Goal: Communication & Community: Answer question/provide support

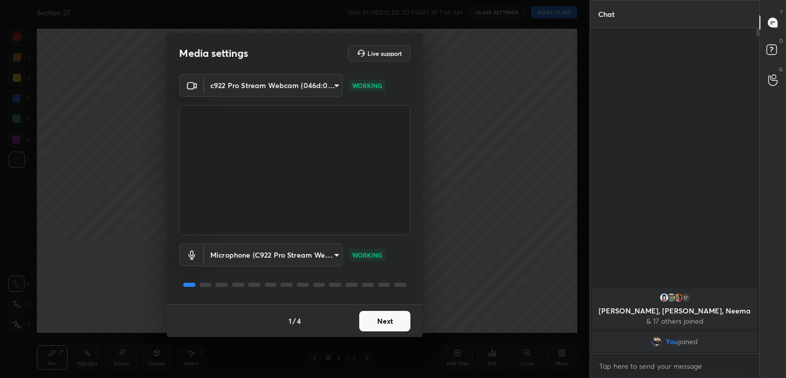
click at [385, 311] on button "Next" at bounding box center [384, 321] width 51 height 20
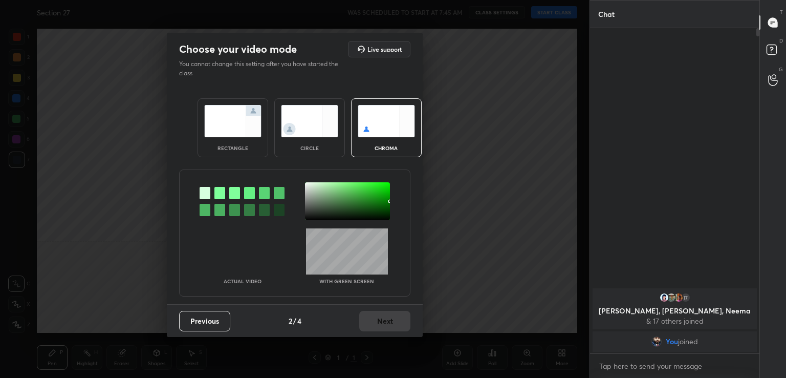
click at [219, 192] on div at bounding box center [219, 193] width 11 height 12
click at [312, 195] on div at bounding box center [347, 201] width 85 height 38
click at [391, 311] on button "Next" at bounding box center [384, 321] width 51 height 20
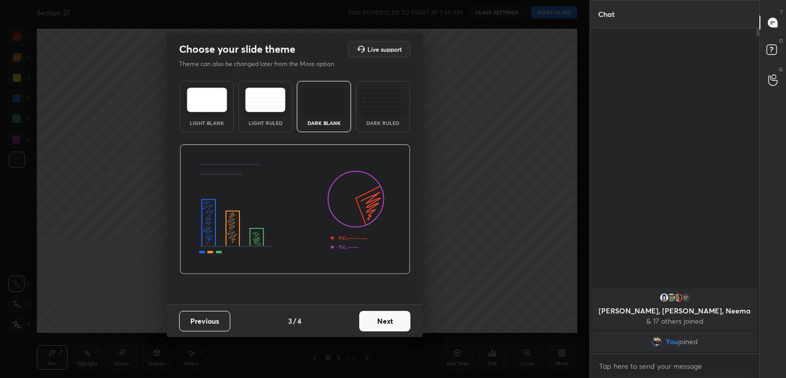
click at [391, 311] on button "Next" at bounding box center [384, 321] width 51 height 20
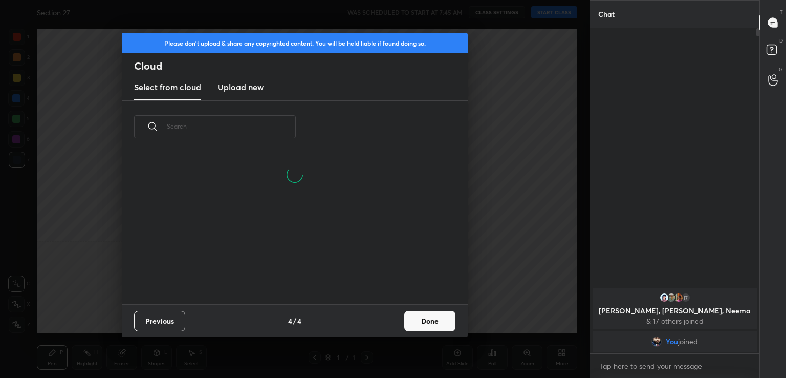
scroll to position [151, 329]
click at [423, 319] on button "Done" at bounding box center [429, 321] width 51 height 20
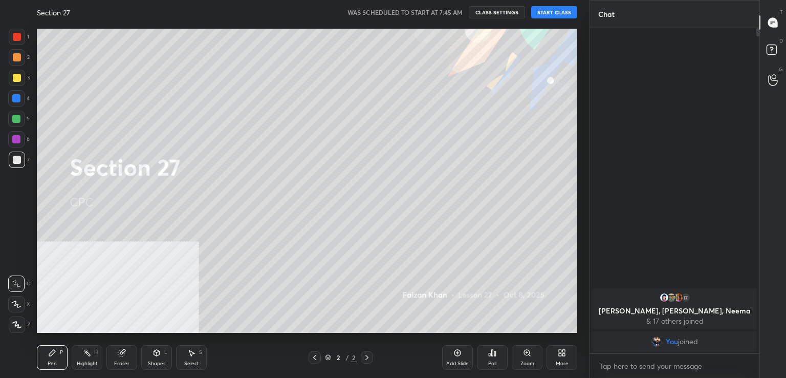
click at [557, 15] on button "START CLASS" at bounding box center [554, 12] width 46 height 12
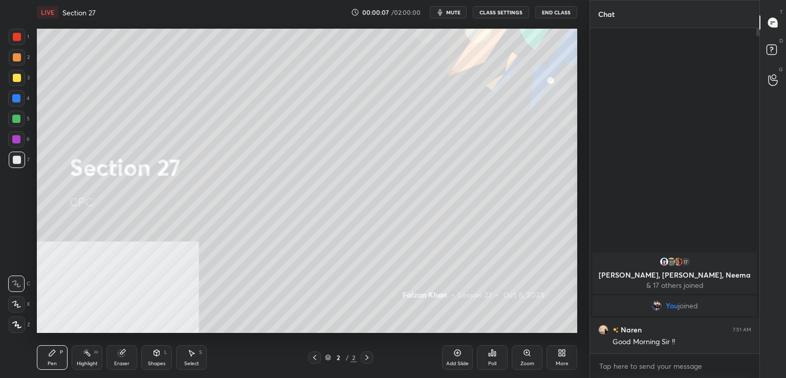
click at [459, 348] on div "Add Slide" at bounding box center [457, 357] width 31 height 25
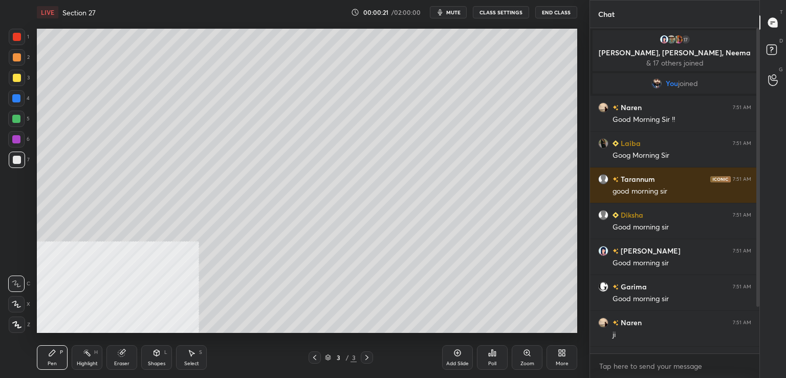
click at [453, 10] on span "mute" at bounding box center [453, 12] width 14 height 7
click at [452, 9] on span "unmute" at bounding box center [453, 12] width 22 height 7
click at [777, 47] on icon at bounding box center [773, 51] width 18 height 18
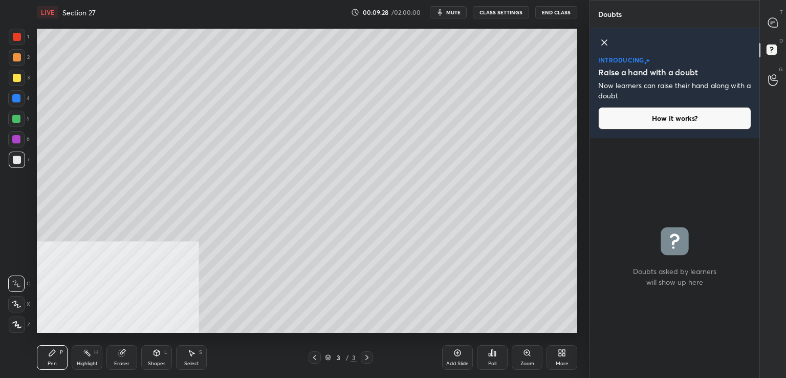
click at [767, 10] on div "T Messages (T)" at bounding box center [773, 22] width 26 height 29
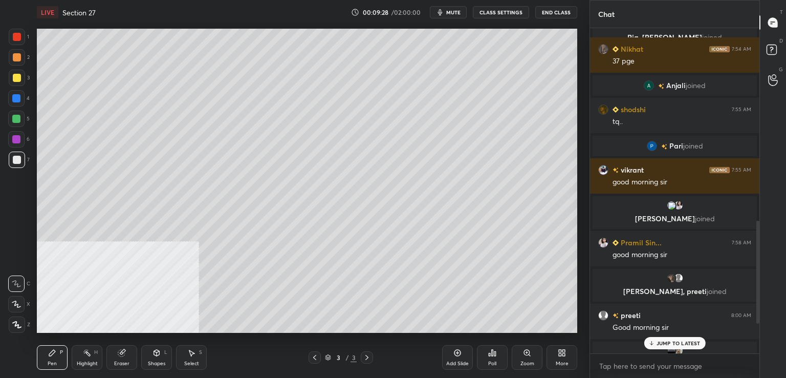
scroll to position [322, 166]
click at [650, 344] on icon at bounding box center [650, 343] width 0 height 4
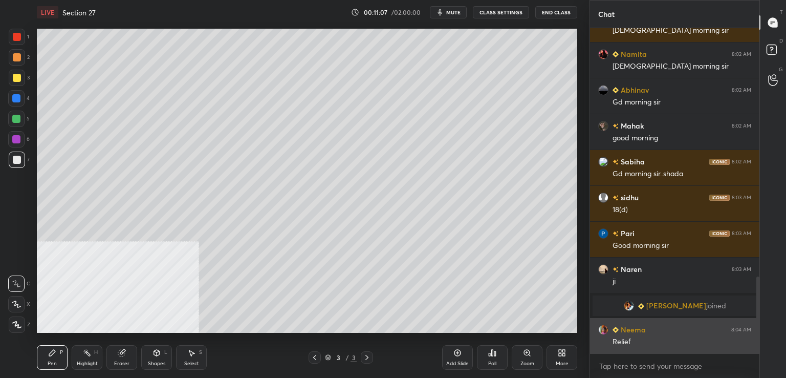
scroll to position [1053, 0]
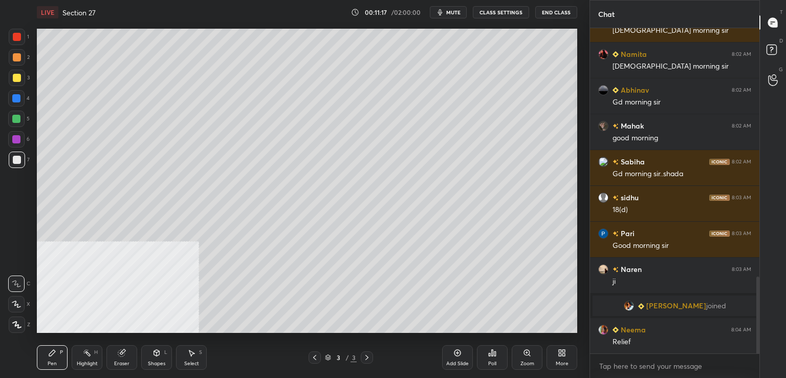
click at [17, 81] on div at bounding box center [17, 78] width 8 height 8
click at [451, 353] on div "Add Slide" at bounding box center [457, 357] width 31 height 25
click at [15, 163] on div at bounding box center [17, 160] width 8 height 8
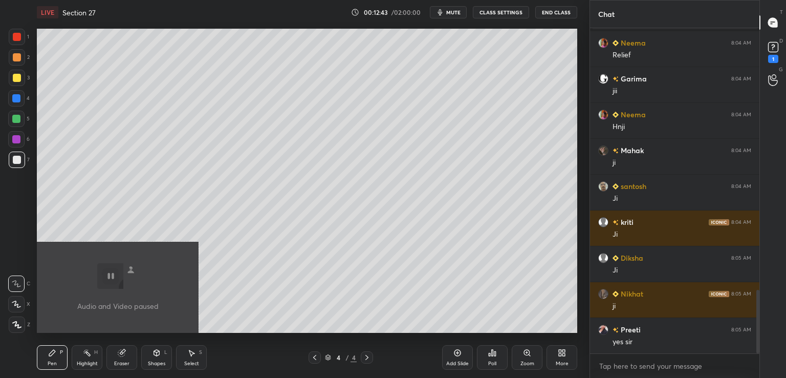
scroll to position [1384, 0]
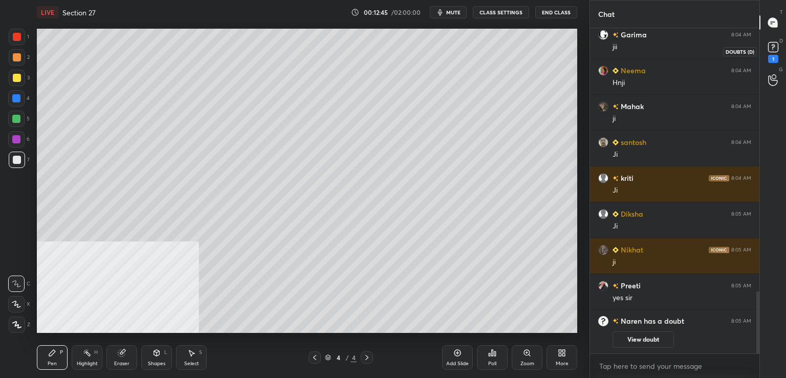
click at [771, 52] on rect at bounding box center [773, 47] width 10 height 10
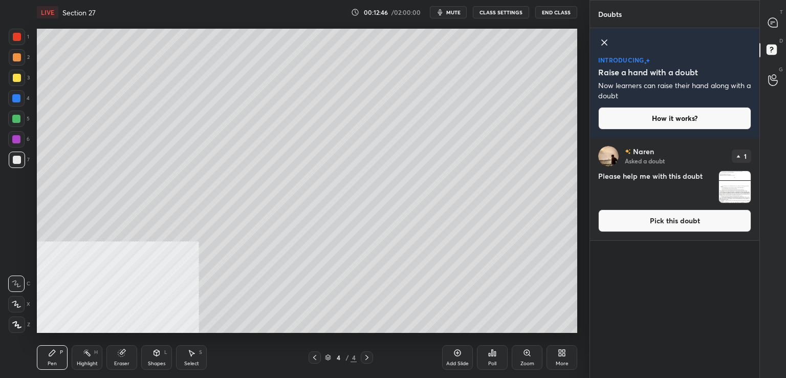
click at [652, 222] on button "Pick this doubt" at bounding box center [674, 220] width 153 height 23
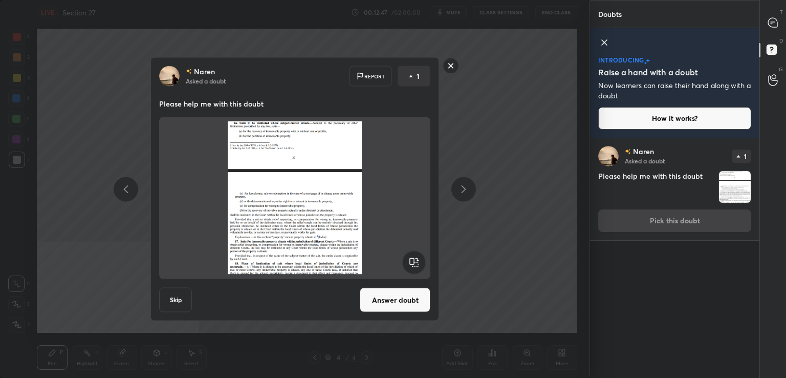
click at [411, 303] on button "Answer doubt" at bounding box center [395, 300] width 71 height 25
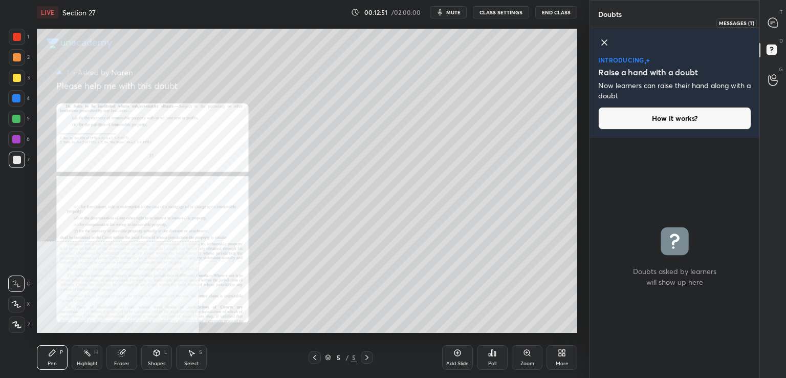
click at [773, 17] on icon at bounding box center [773, 22] width 11 height 11
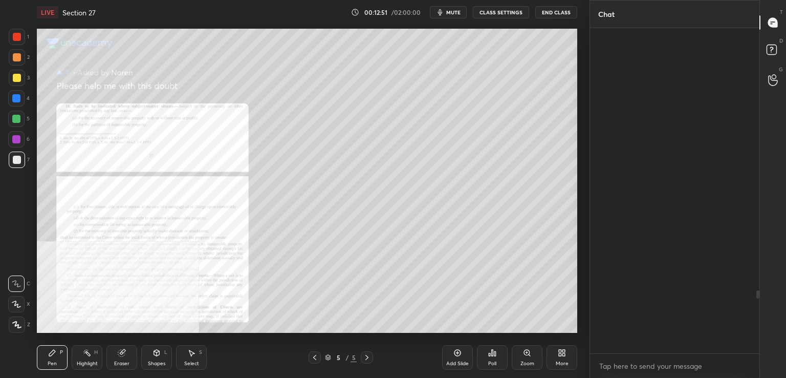
scroll to position [322, 166]
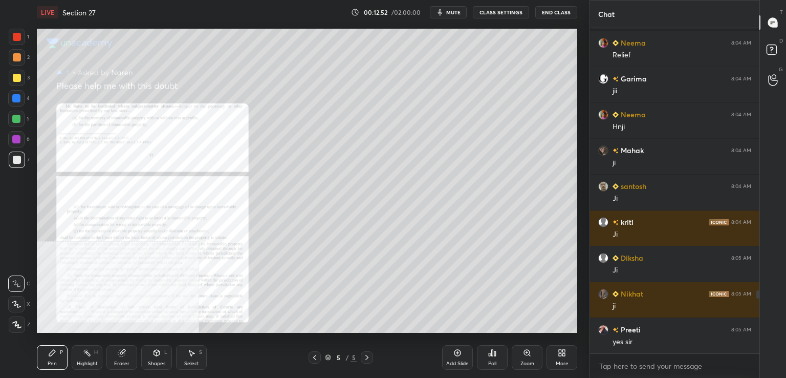
click at [528, 353] on icon at bounding box center [527, 353] width 6 height 6
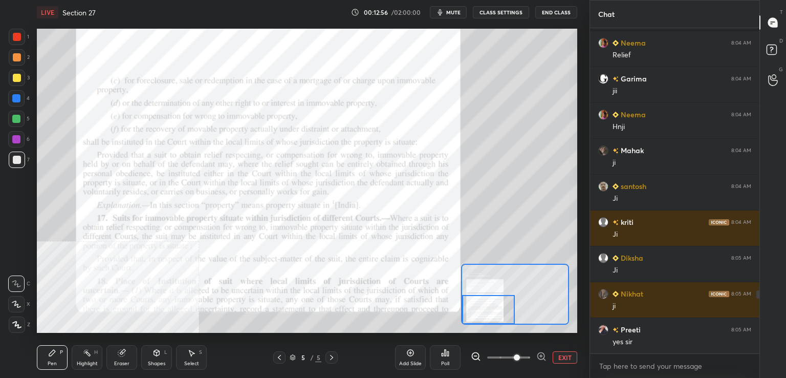
click at [18, 40] on div at bounding box center [17, 37] width 8 height 8
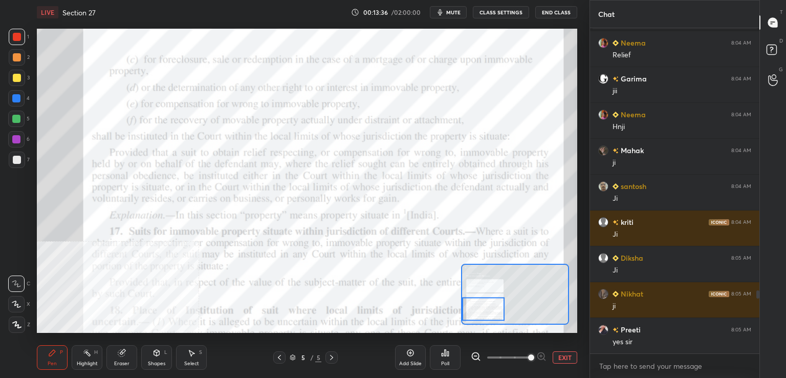
click at [279, 357] on icon at bounding box center [279, 357] width 8 height 8
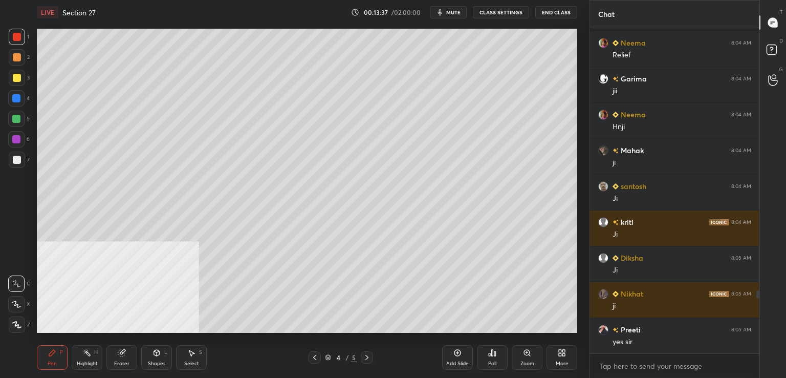
click at [453, 351] on icon at bounding box center [457, 353] width 8 height 8
click at [20, 158] on div at bounding box center [17, 160] width 8 height 8
click at [367, 358] on icon at bounding box center [367, 357] width 8 height 8
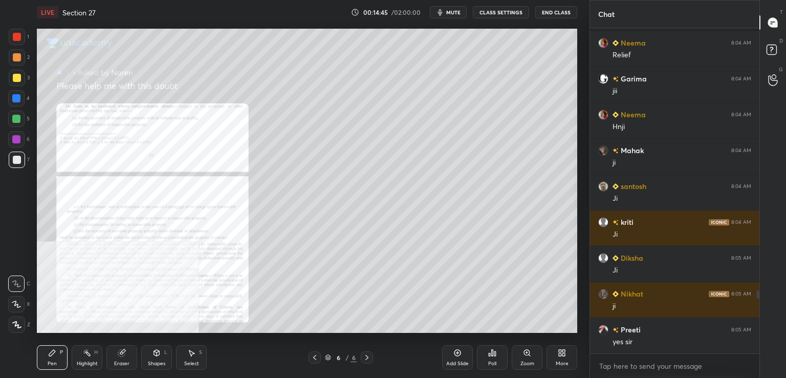
click at [526, 352] on icon at bounding box center [527, 353] width 6 height 6
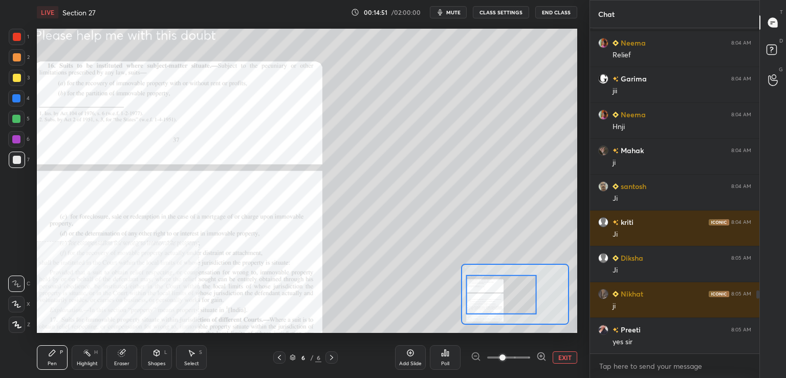
click at [278, 363] on div at bounding box center [279, 357] width 12 height 12
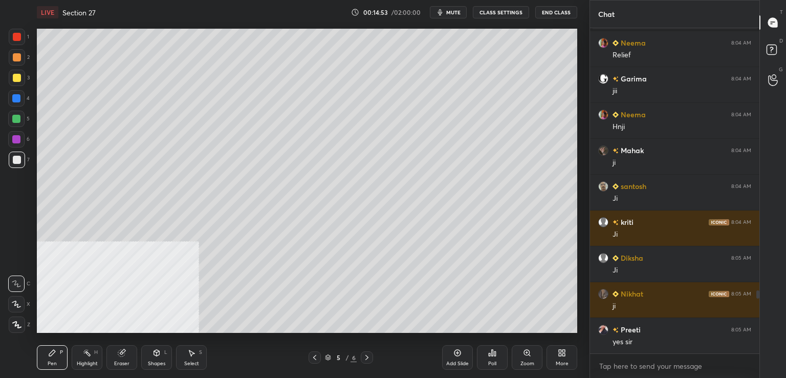
click at [13, 138] on div at bounding box center [16, 139] width 8 height 8
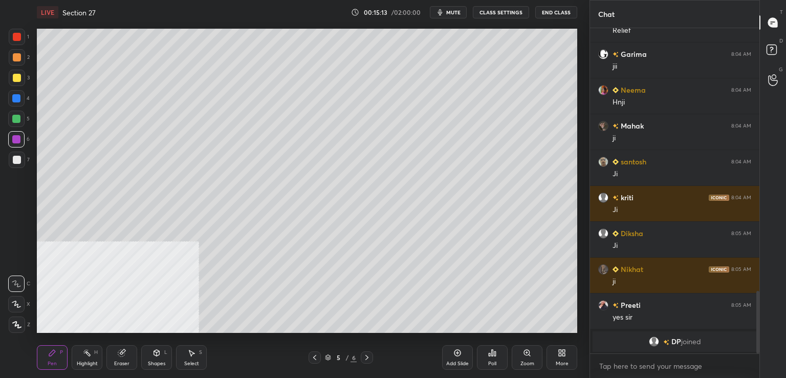
click at [17, 119] on div at bounding box center [16, 119] width 8 height 8
click at [14, 59] on div at bounding box center [17, 57] width 8 height 8
click at [22, 161] on div at bounding box center [17, 159] width 16 height 16
click at [17, 159] on div at bounding box center [17, 160] width 8 height 8
click at [456, 353] on icon at bounding box center [457, 352] width 3 height 3
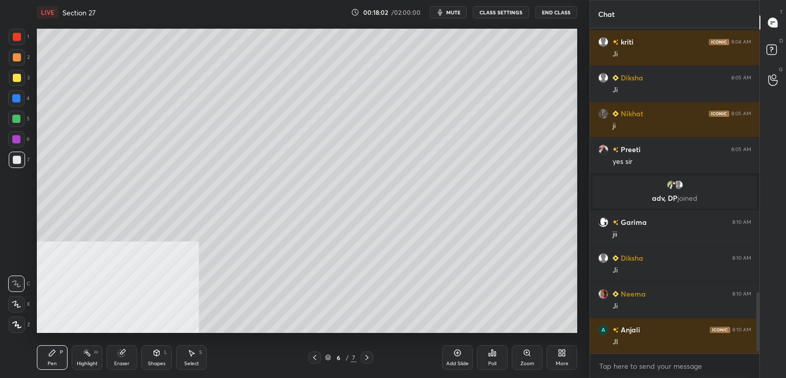
scroll to position [1440, 0]
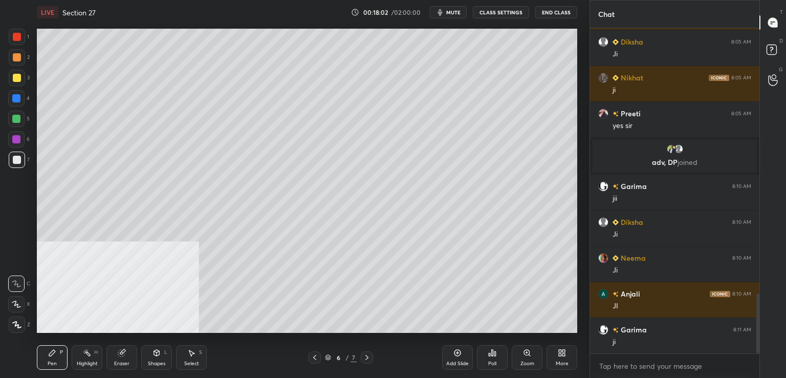
click at [366, 355] on icon at bounding box center [366, 357] width 3 height 5
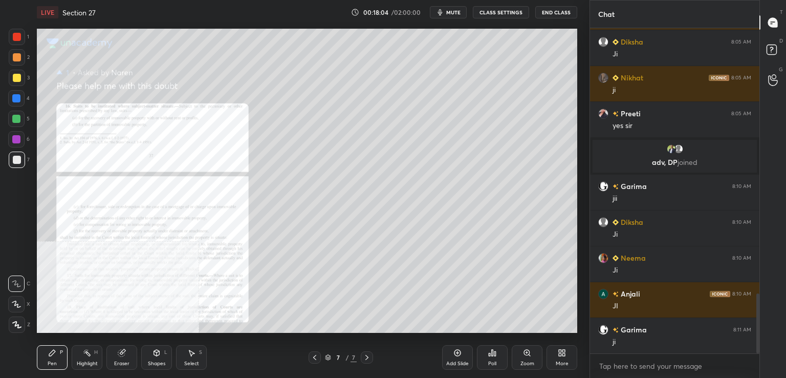
click at [525, 351] on icon at bounding box center [527, 353] width 6 height 6
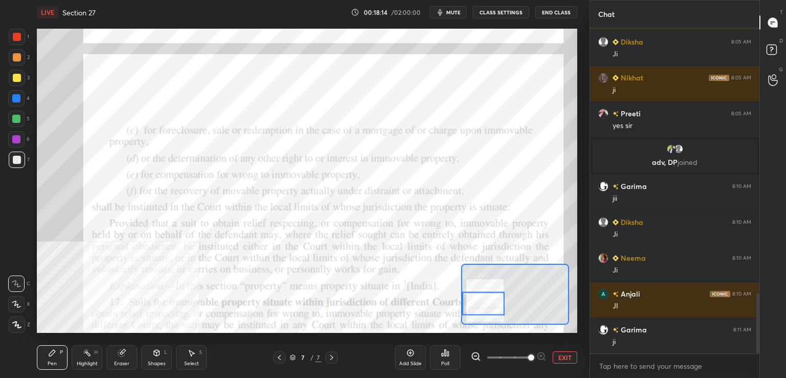
click at [16, 35] on div at bounding box center [17, 37] width 8 height 8
click at [280, 358] on icon at bounding box center [279, 357] width 8 height 8
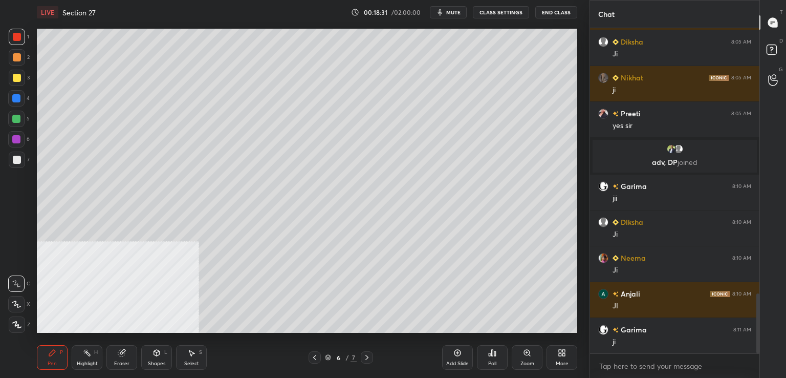
click at [452, 355] on div "Add Slide" at bounding box center [457, 357] width 31 height 25
click at [24, 160] on div at bounding box center [17, 159] width 16 height 16
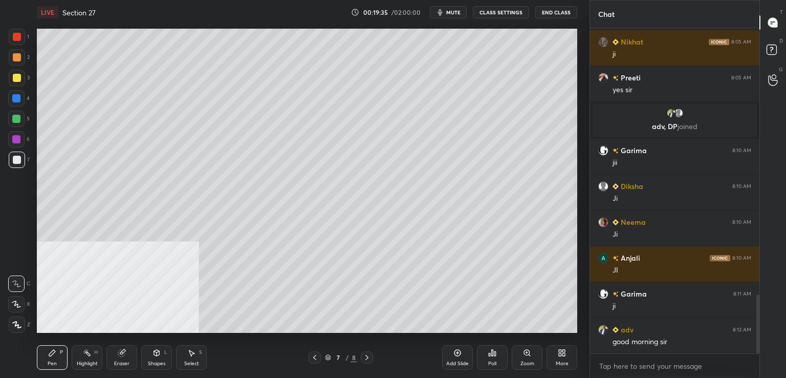
click at [15, 98] on div at bounding box center [16, 98] width 8 height 8
click at [20, 162] on div at bounding box center [17, 159] width 16 height 16
click at [368, 355] on icon at bounding box center [367, 357] width 8 height 8
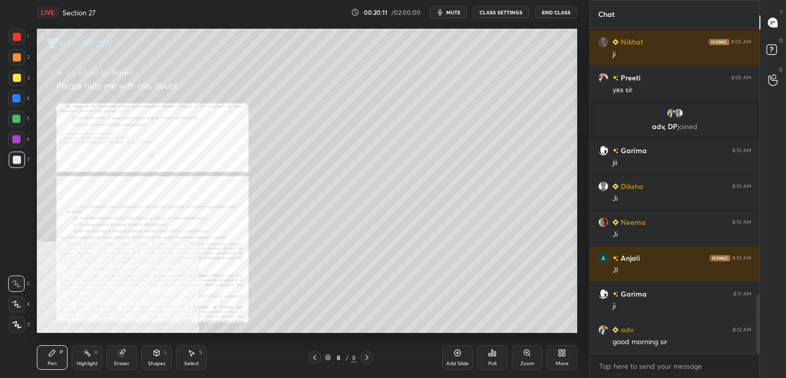
click at [526, 356] on icon at bounding box center [527, 353] width 8 height 8
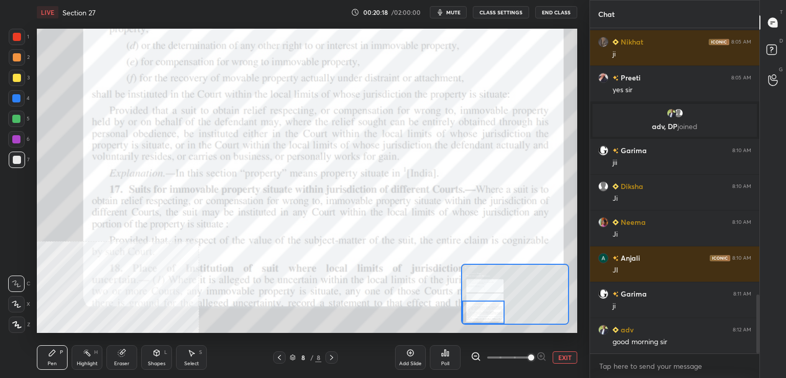
click at [17, 35] on div at bounding box center [17, 37] width 8 height 8
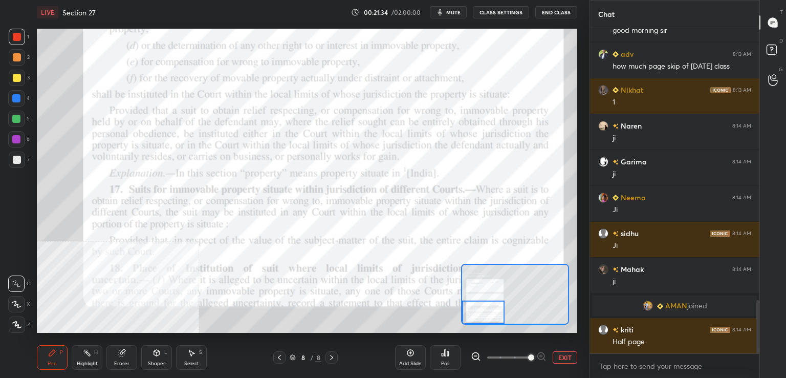
scroll to position [1665, 0]
click at [277, 357] on icon at bounding box center [279, 357] width 8 height 8
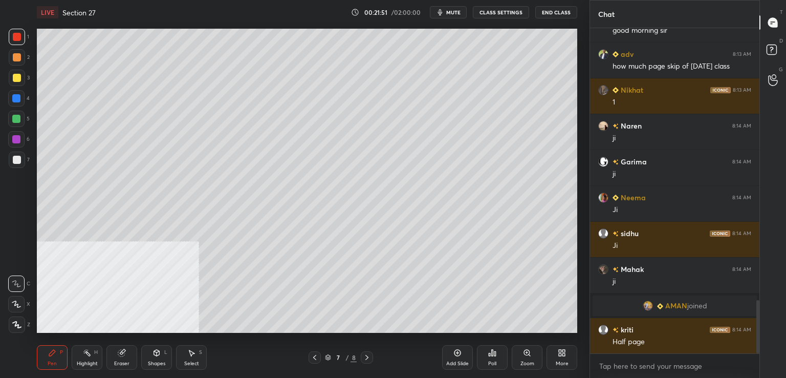
click at [20, 160] on div at bounding box center [17, 160] width 8 height 8
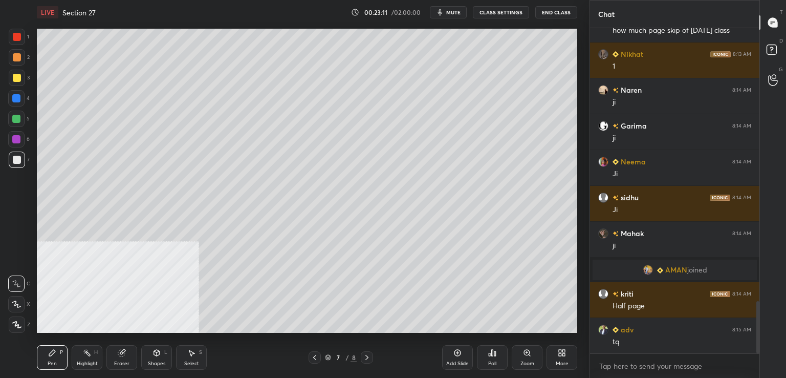
click at [364, 355] on icon at bounding box center [367, 357] width 8 height 8
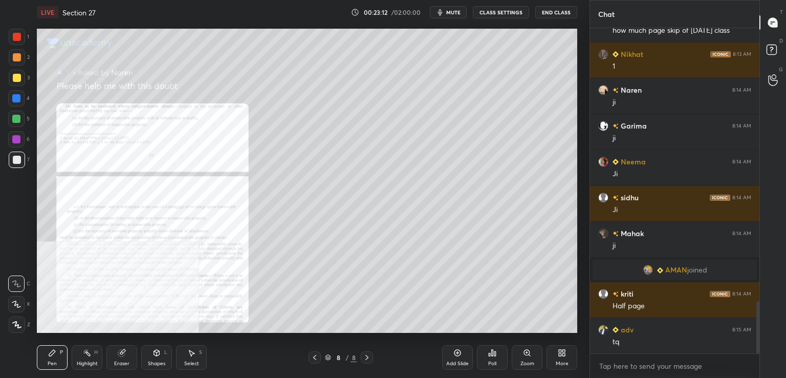
click at [525, 350] on icon at bounding box center [527, 353] width 8 height 8
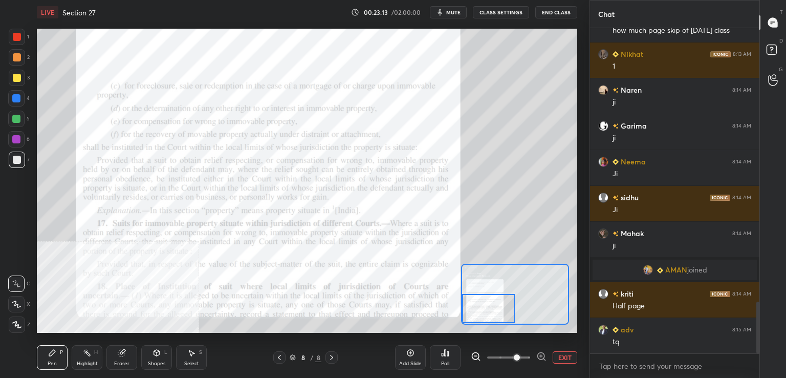
scroll to position [1726, 0]
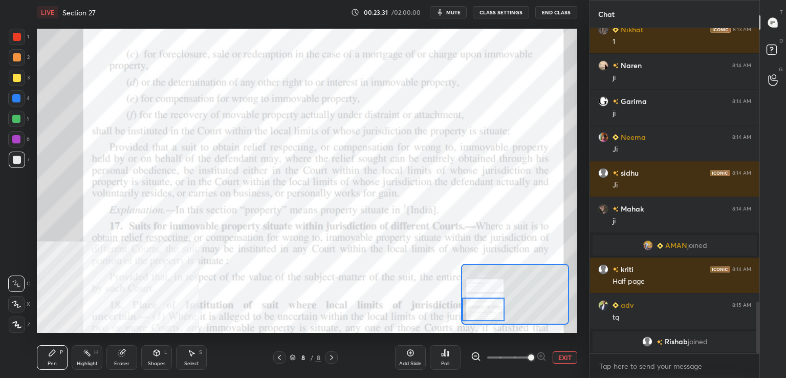
click at [14, 31] on div at bounding box center [17, 37] width 16 height 16
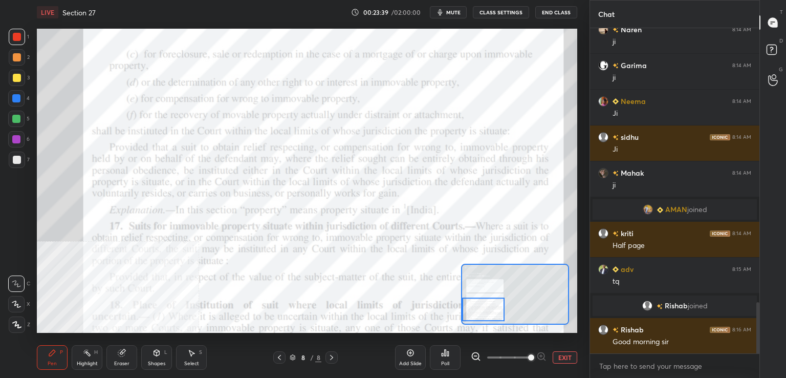
click at [280, 357] on icon at bounding box center [279, 357] width 8 height 8
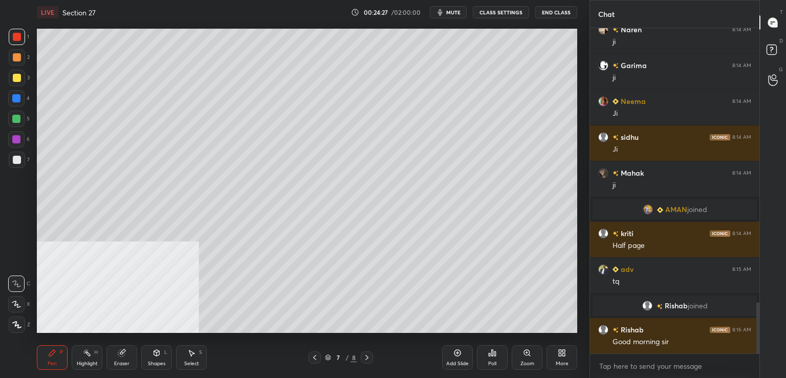
click at [456, 358] on div "Add Slide" at bounding box center [457, 357] width 31 height 25
click at [19, 77] on div at bounding box center [17, 78] width 8 height 8
click at [23, 32] on div at bounding box center [17, 37] width 16 height 16
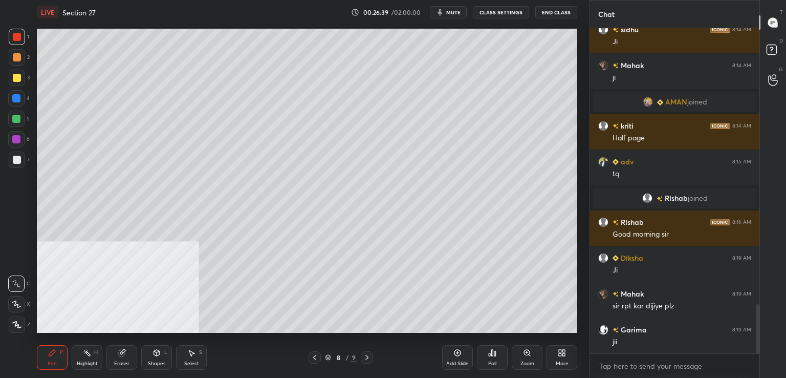
scroll to position [1874, 0]
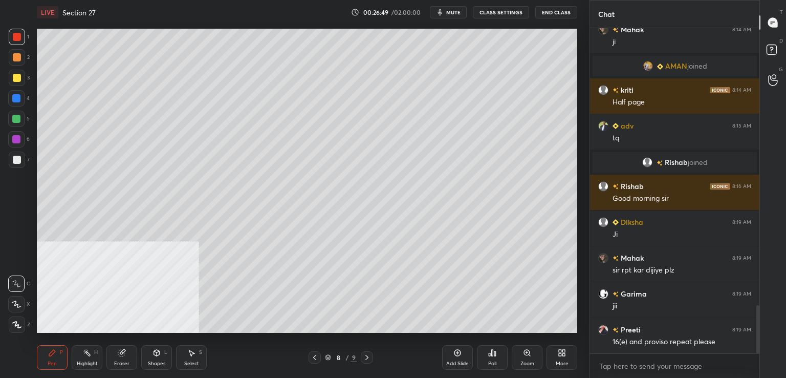
click at [313, 355] on icon at bounding box center [315, 357] width 8 height 8
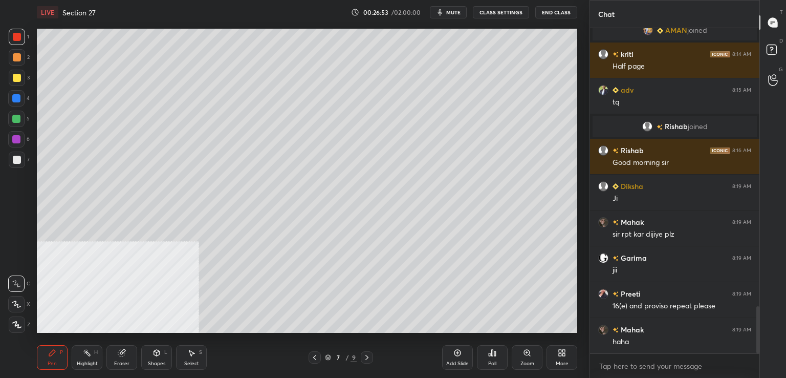
click at [368, 359] on icon at bounding box center [367, 357] width 8 height 8
click at [369, 358] on icon at bounding box center [367, 357] width 8 height 8
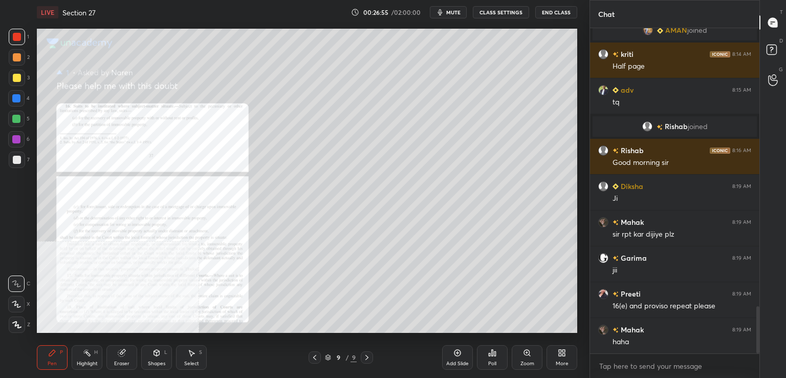
scroll to position [301, 166]
click at [523, 352] on icon at bounding box center [527, 353] width 8 height 8
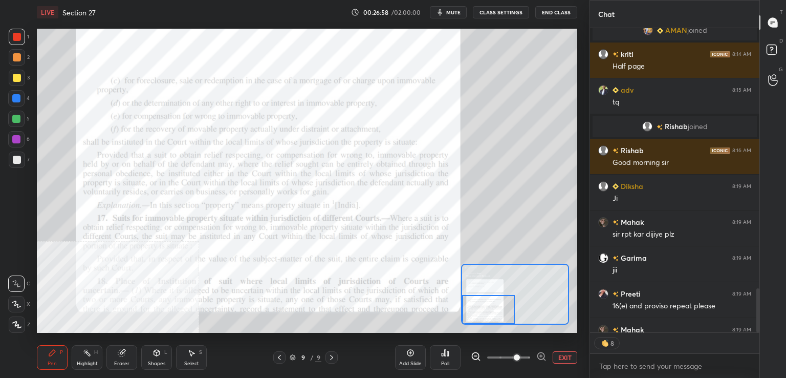
click at [120, 355] on icon at bounding box center [121, 353] width 7 height 7
click at [15, 322] on span "Erase all" at bounding box center [16, 324] width 15 height 7
click at [55, 353] on icon at bounding box center [52, 353] width 8 height 8
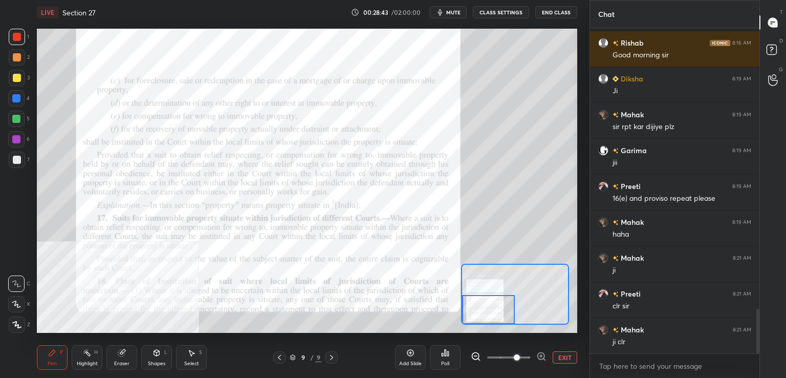
scroll to position [2053, 0]
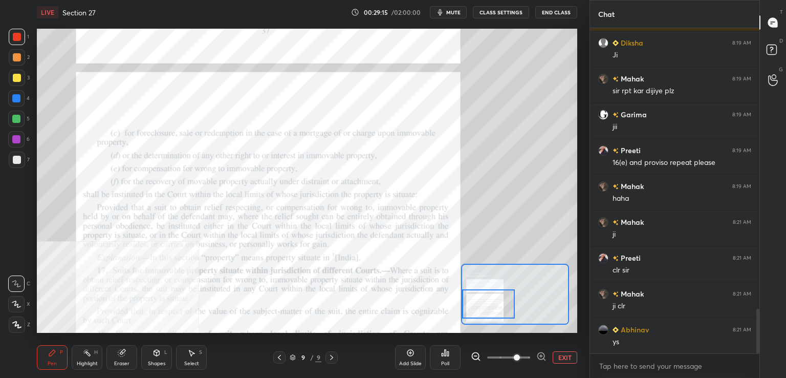
click at [279, 358] on icon at bounding box center [279, 357] width 8 height 8
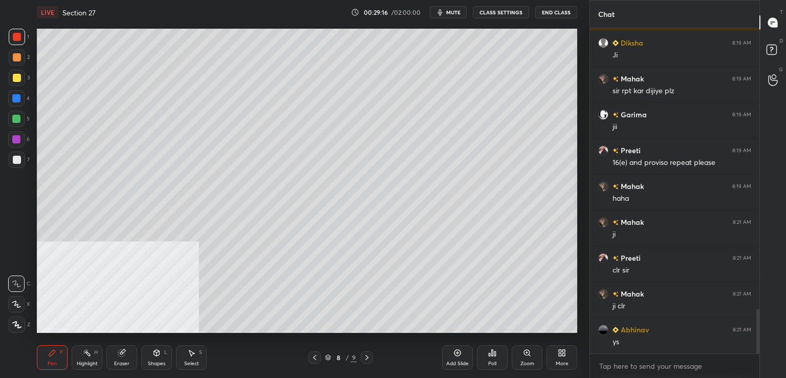
click at [459, 355] on icon at bounding box center [457, 353] width 8 height 8
click at [17, 158] on div at bounding box center [17, 160] width 8 height 8
click at [23, 82] on div at bounding box center [17, 78] width 16 height 16
click at [13, 162] on div at bounding box center [17, 160] width 8 height 8
click at [786, 305] on div "T Messages (T) D Doubts (D) G Raise Hand (G)" at bounding box center [772, 189] width 27 height 378
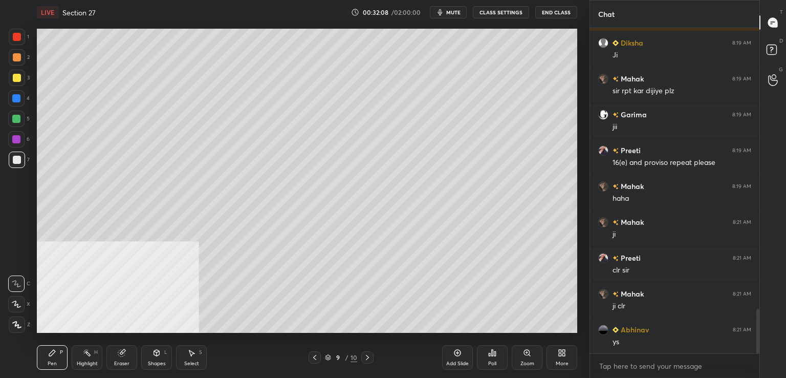
click at [120, 351] on icon at bounding box center [121, 353] width 7 height 7
click at [55, 351] on icon at bounding box center [52, 353] width 8 height 8
click at [459, 354] on icon at bounding box center [457, 353] width 8 height 8
click at [16, 76] on div at bounding box center [17, 78] width 8 height 8
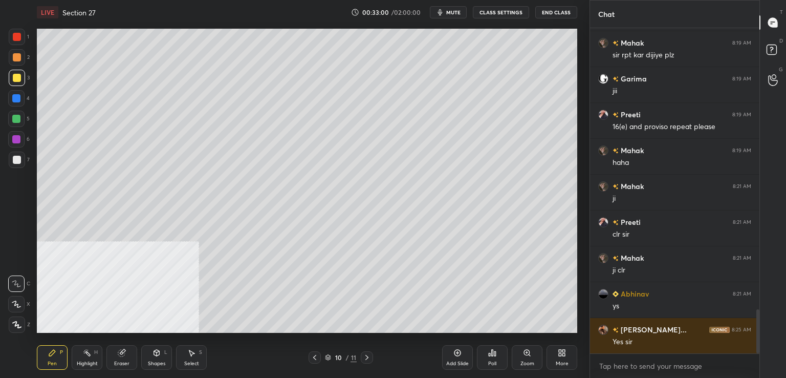
click at [19, 161] on div at bounding box center [17, 160] width 8 height 8
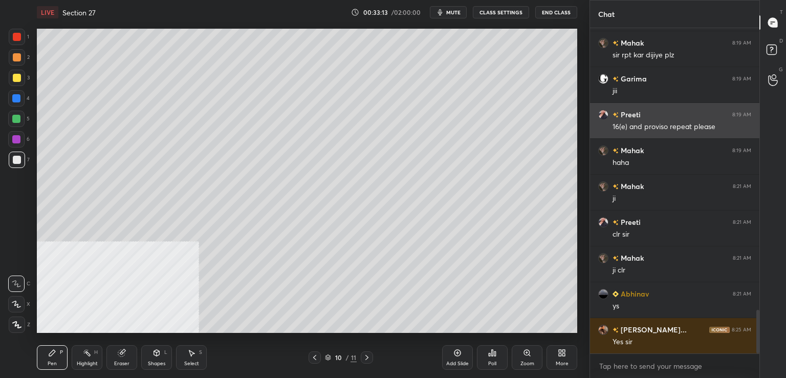
scroll to position [2114, 0]
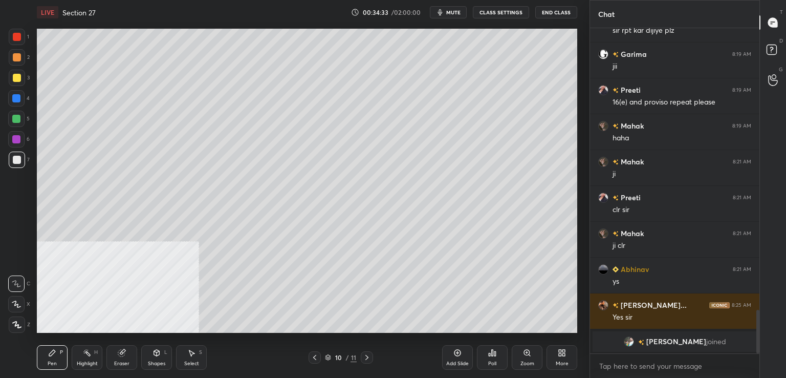
click at [20, 60] on div at bounding box center [17, 57] width 16 height 16
click at [15, 141] on div at bounding box center [16, 139] width 8 height 8
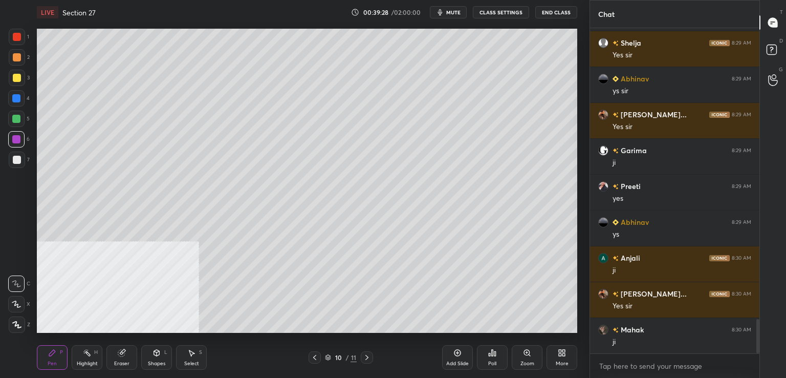
scroll to position [2824, 0]
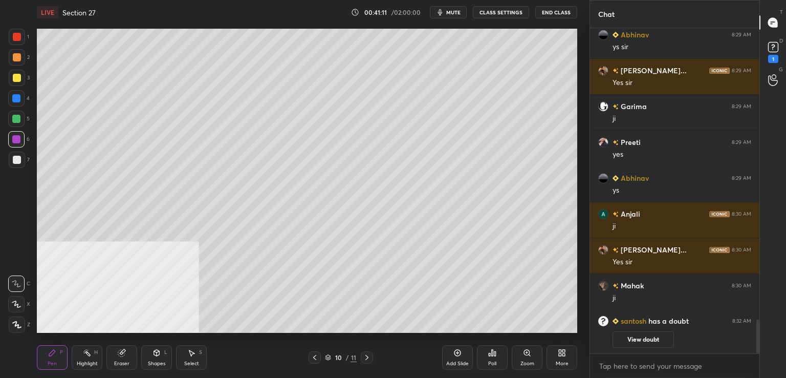
click at [459, 7] on button "mute" at bounding box center [448, 12] width 37 height 12
click at [462, 7] on button "unmute" at bounding box center [448, 12] width 37 height 12
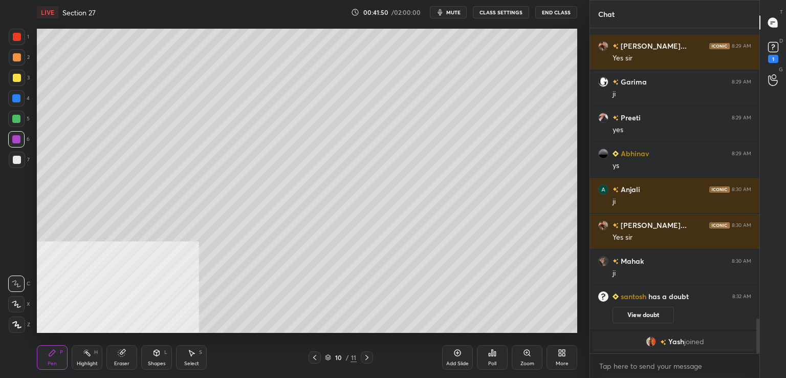
scroll to position [2718, 0]
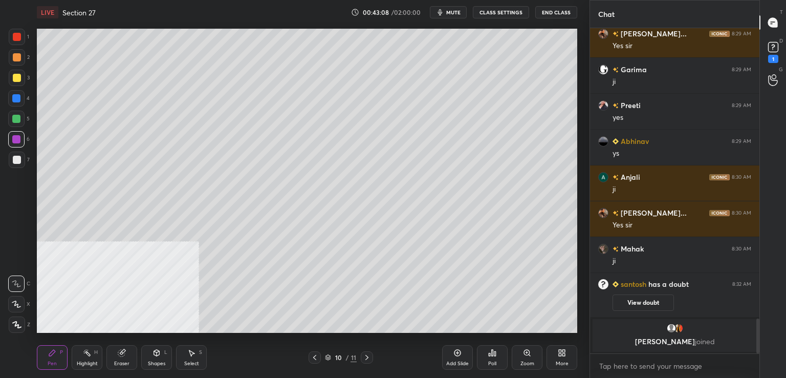
click at [453, 14] on span "mute" at bounding box center [453, 12] width 14 height 7
click at [447, 6] on div "LIVE Section 27 00:43:10 / 02:00:00 unmute CLASS SETTINGS End Class" at bounding box center [307, 12] width 540 height 25
click at [453, 9] on span "unmute" at bounding box center [453, 12] width 22 height 7
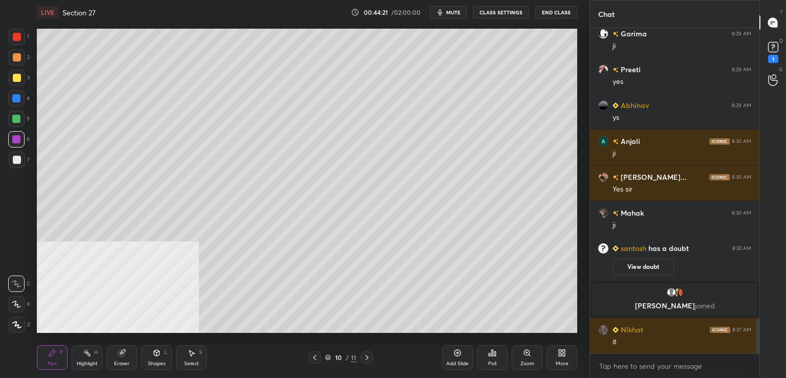
scroll to position [2778, 0]
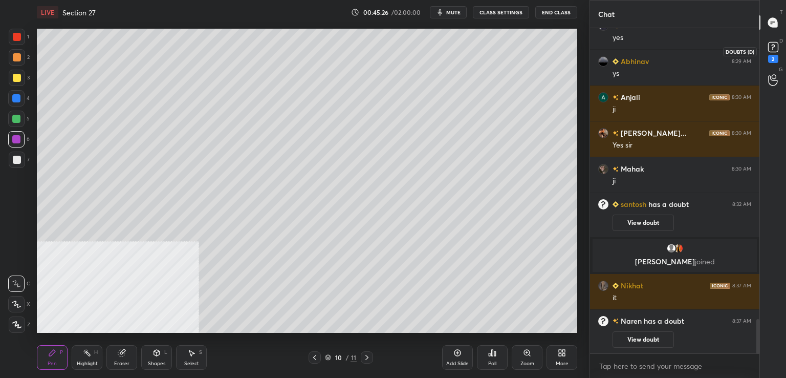
click at [777, 54] on icon at bounding box center [773, 46] width 15 height 15
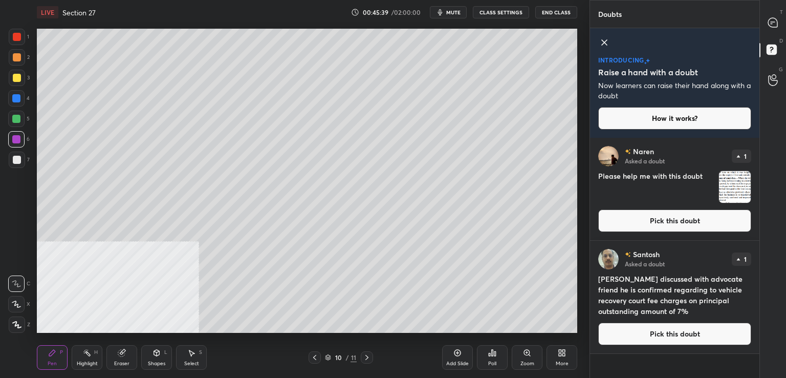
click at [669, 221] on button "Pick this doubt" at bounding box center [674, 220] width 153 height 23
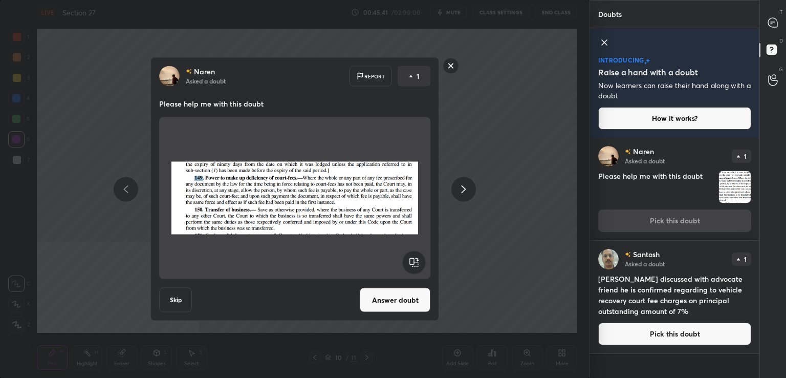
click at [423, 300] on button "Answer doubt" at bounding box center [395, 300] width 71 height 25
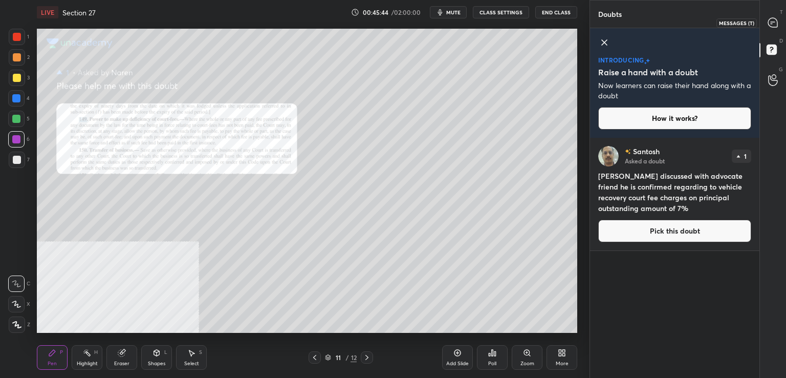
click at [773, 20] on icon at bounding box center [772, 22] width 9 height 9
type textarea "x"
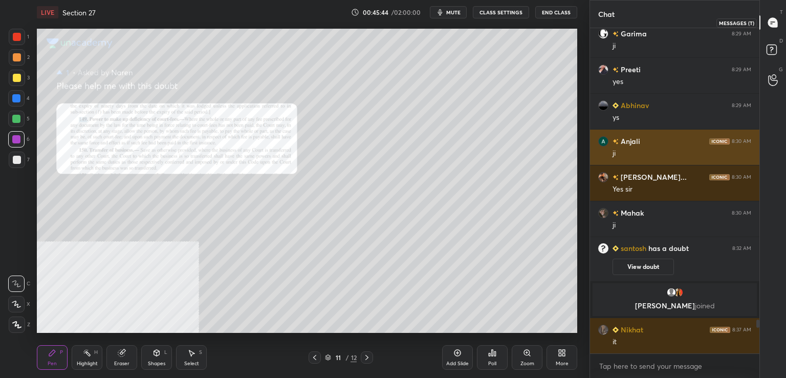
scroll to position [322, 166]
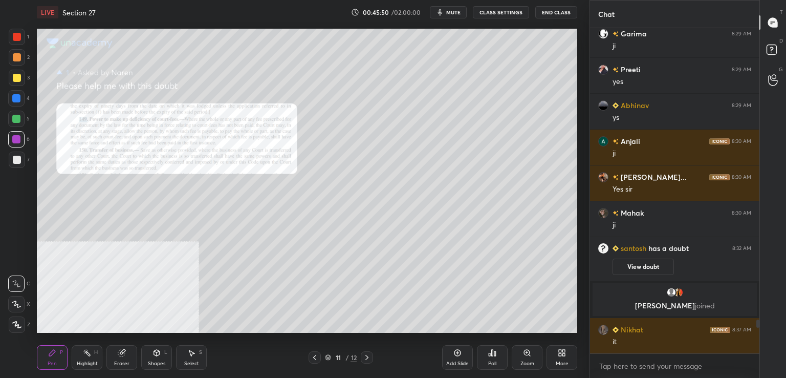
click at [516, 352] on div "Zoom" at bounding box center [527, 357] width 31 height 25
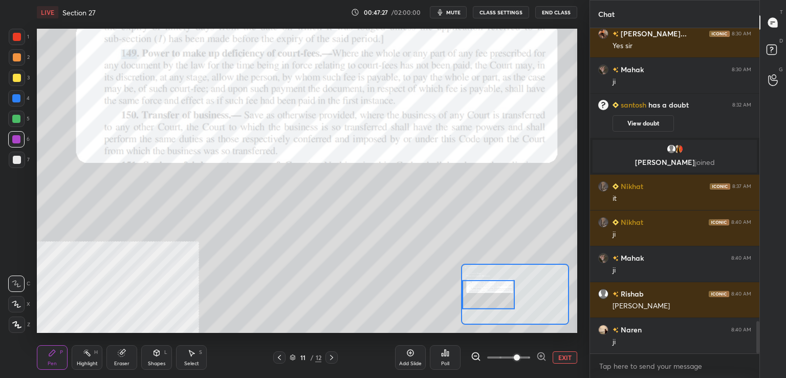
scroll to position [2997, 0]
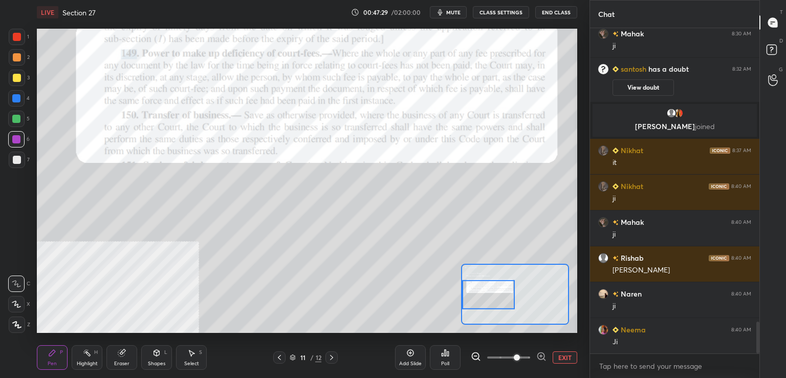
click at [275, 358] on icon at bounding box center [279, 357] width 8 height 8
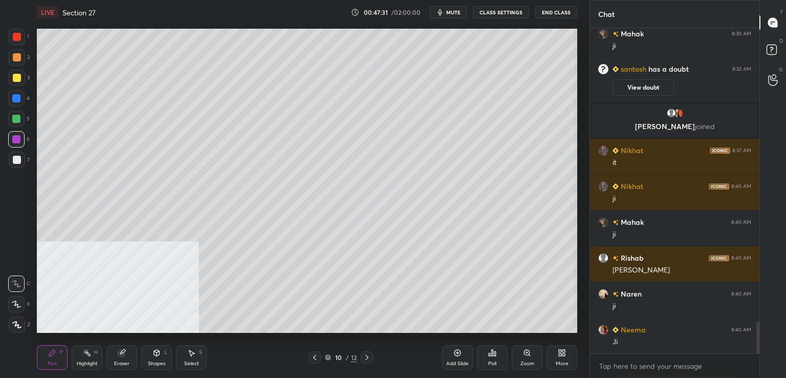
click at [456, 353] on icon at bounding box center [457, 353] width 8 height 8
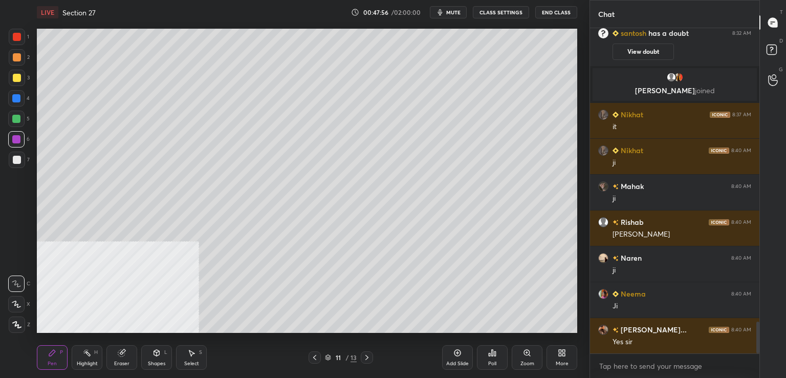
click at [16, 158] on div at bounding box center [17, 160] width 8 height 8
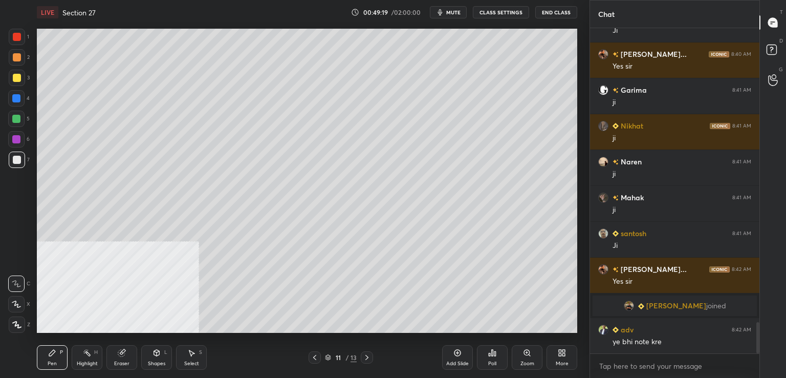
scroll to position [3081, 0]
click at [366, 358] on icon at bounding box center [367, 357] width 8 height 8
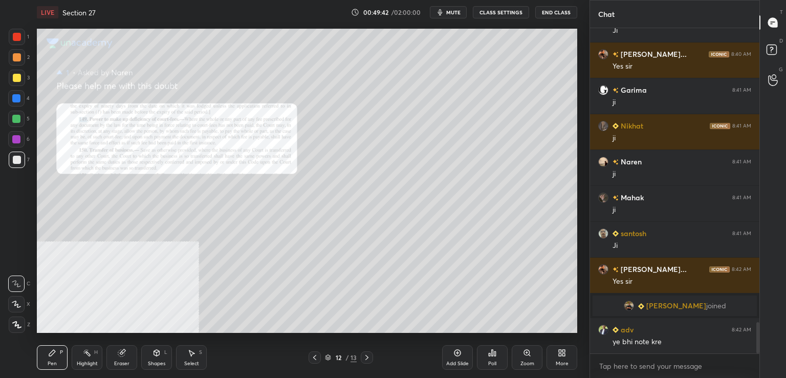
click at [529, 351] on icon at bounding box center [527, 353] width 6 height 6
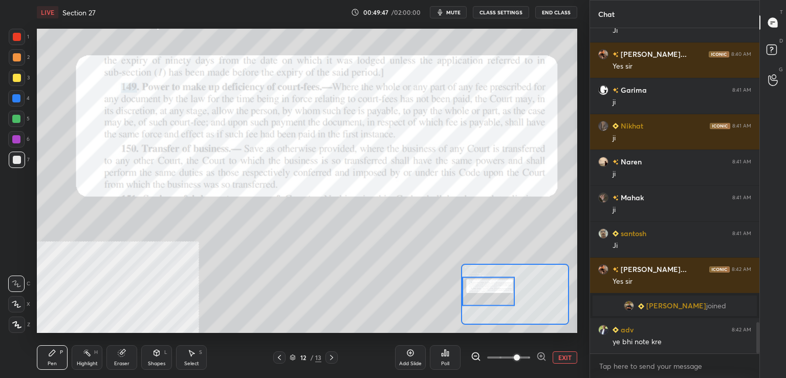
click at [20, 35] on div at bounding box center [17, 37] width 8 height 8
click at [80, 347] on div "Highlight H" at bounding box center [87, 357] width 31 height 25
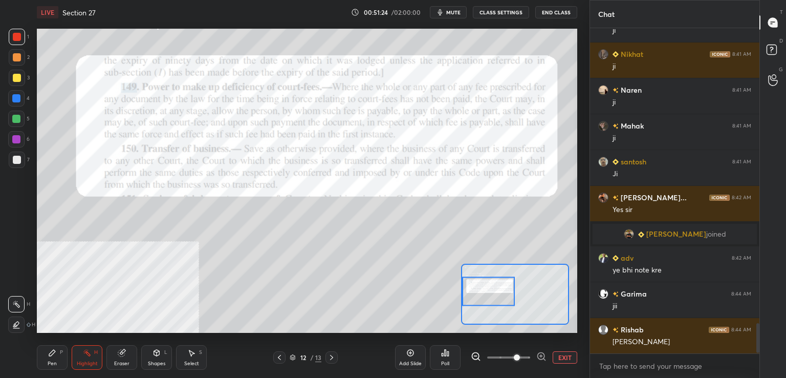
scroll to position [3188, 0]
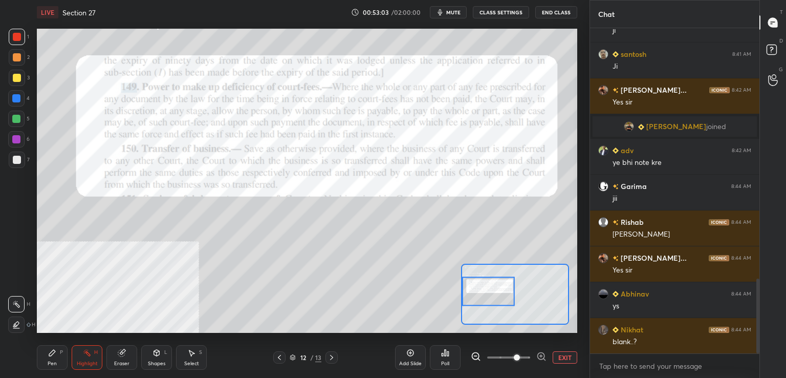
scroll to position [1122, 0]
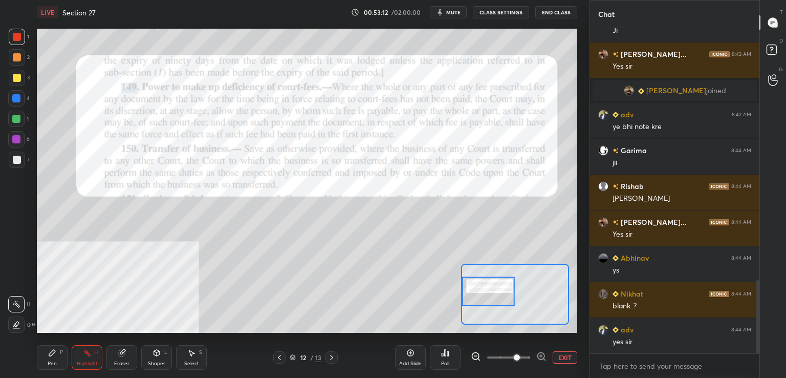
click at [280, 357] on icon at bounding box center [279, 357] width 8 height 8
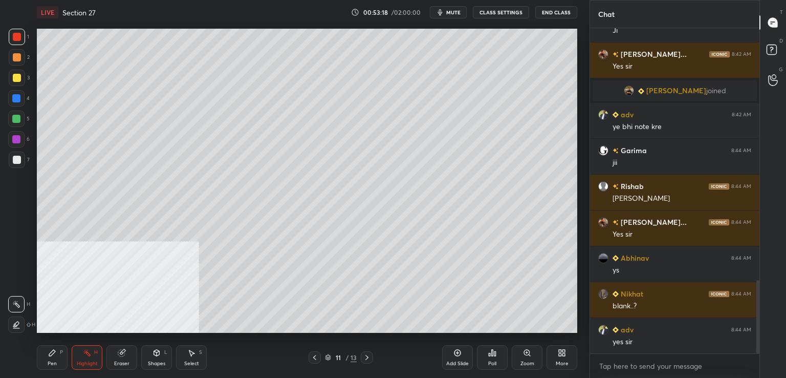
click at [454, 353] on icon at bounding box center [457, 353] width 8 height 8
click at [53, 354] on icon at bounding box center [52, 353] width 6 height 6
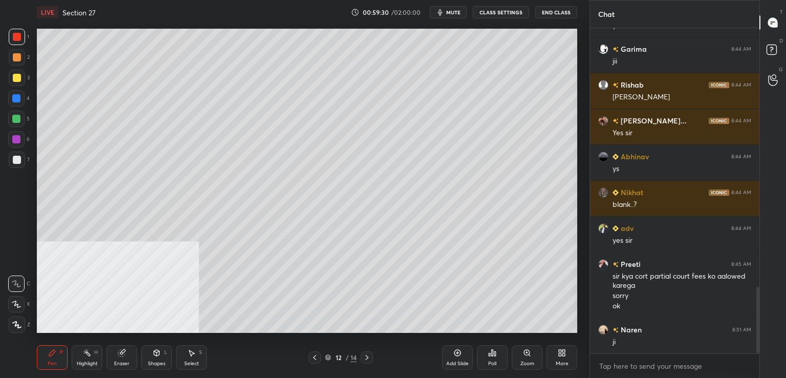
scroll to position [1259, 0]
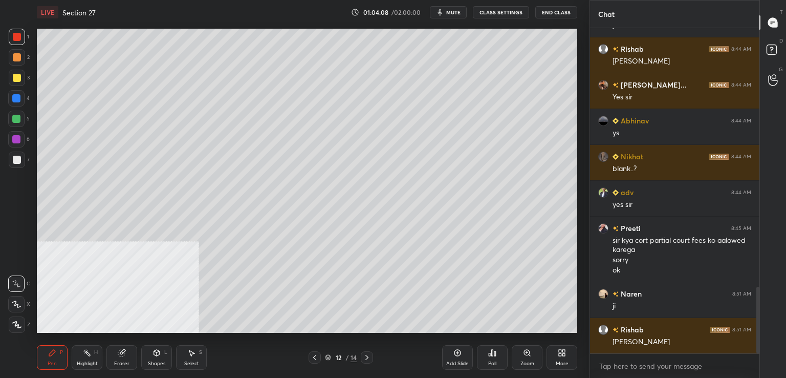
click at [448, 353] on div "Add Slide" at bounding box center [457, 357] width 31 height 25
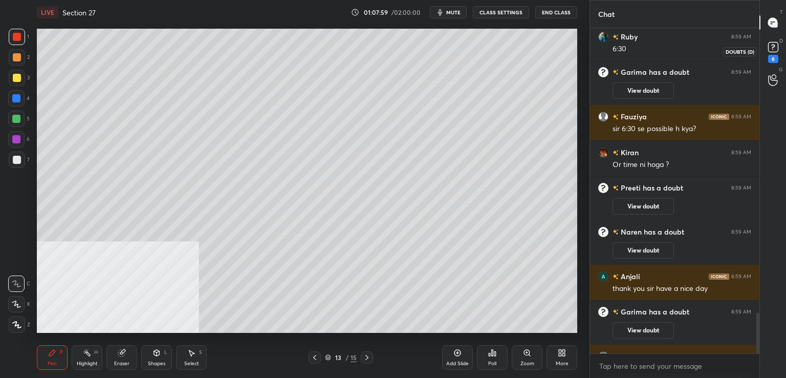
scroll to position [2277, 0]
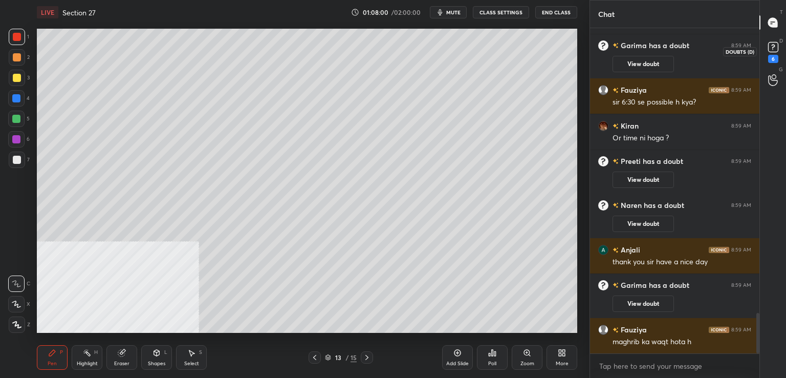
click at [772, 55] on div "6" at bounding box center [773, 59] width 10 height 8
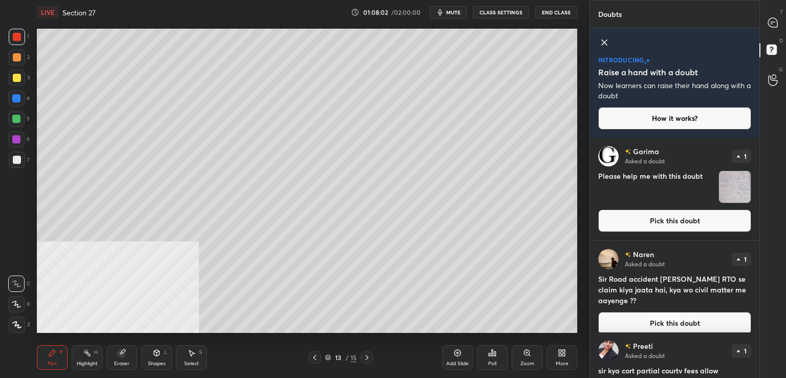
click at [644, 219] on button "Pick this doubt" at bounding box center [674, 220] width 153 height 23
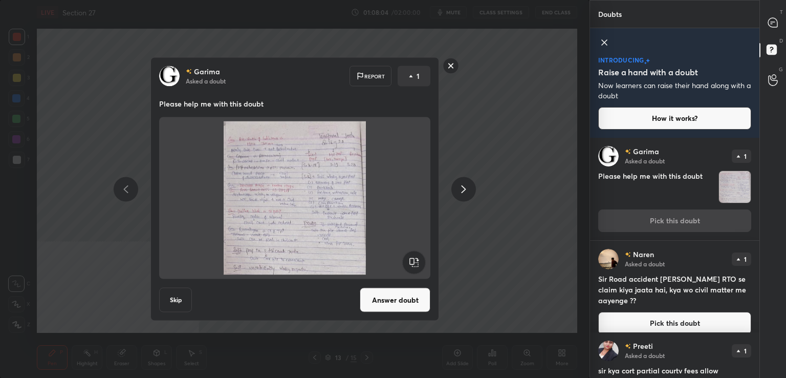
click at [649, 315] on button "Pick this doubt" at bounding box center [674, 323] width 153 height 23
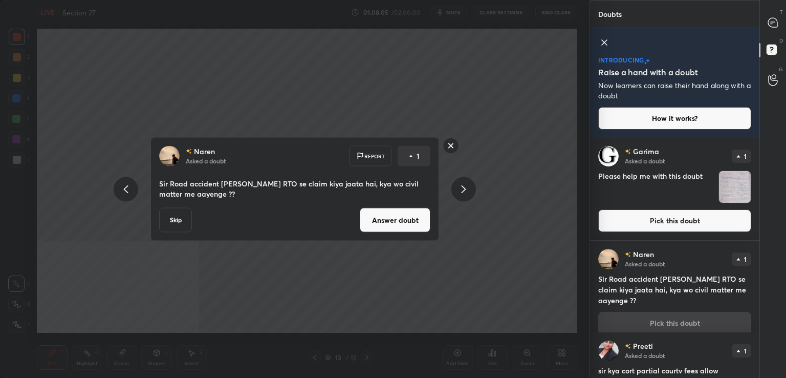
click at [398, 227] on button "Answer doubt" at bounding box center [395, 220] width 71 height 25
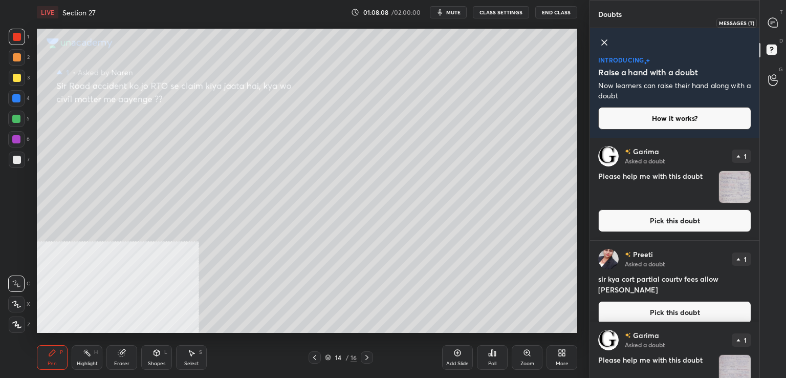
click at [772, 19] on icon at bounding box center [772, 22] width 9 height 9
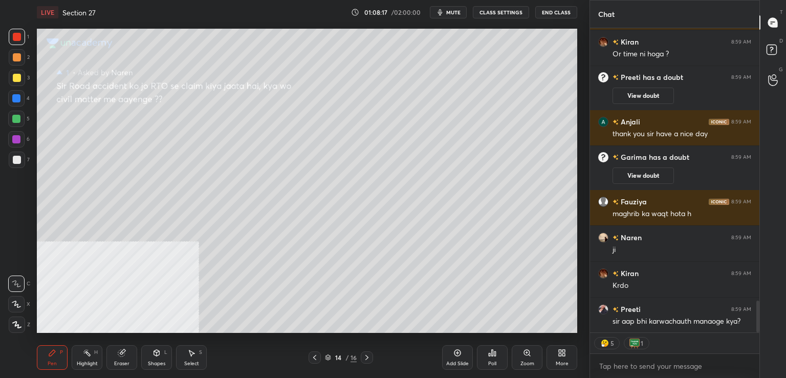
scroll to position [2632, 0]
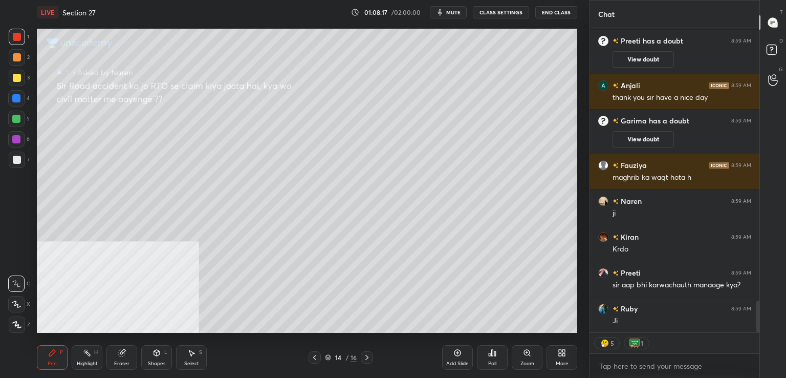
click at [663, 322] on div "Ji" at bounding box center [682, 321] width 139 height 10
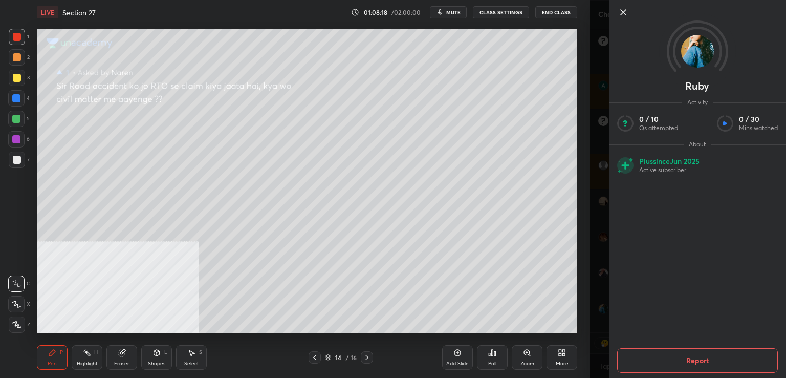
scroll to position [2667, 0]
click at [622, 13] on icon at bounding box center [623, 12] width 5 height 5
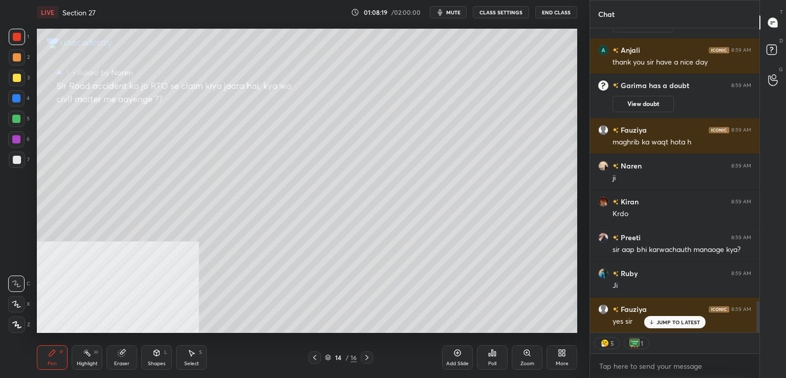
scroll to position [2739, 0]
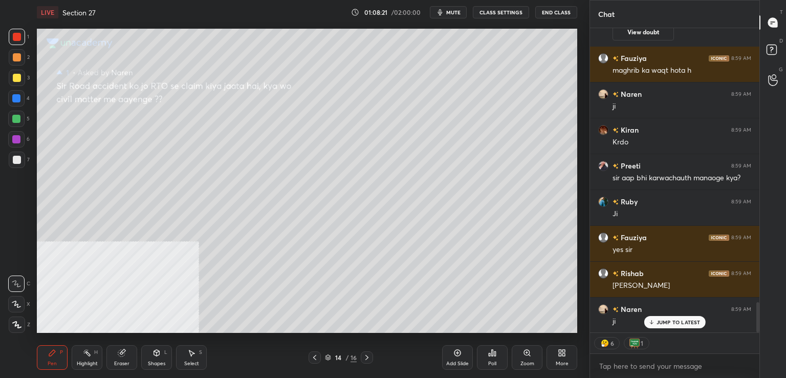
click at [677, 319] on p "JUMP TO LATEST" at bounding box center [679, 322] width 44 height 6
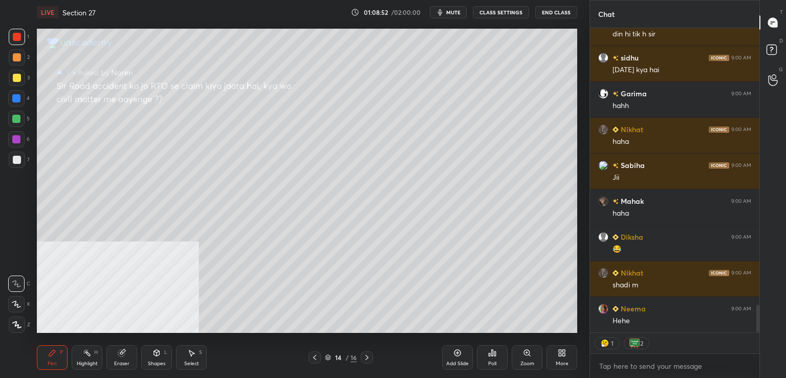
scroll to position [3051, 0]
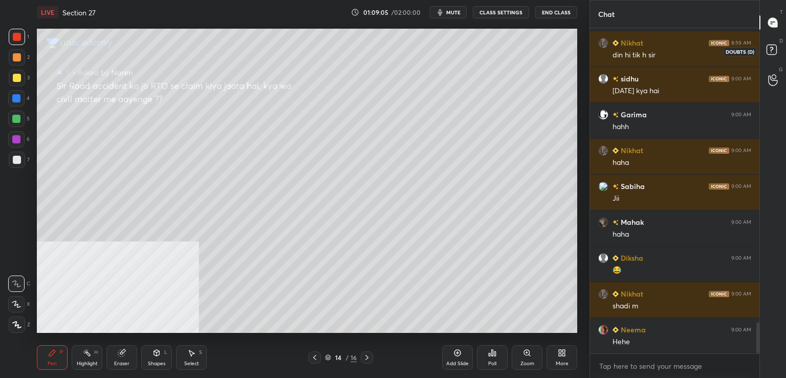
click at [770, 46] on rect at bounding box center [772, 50] width 10 height 10
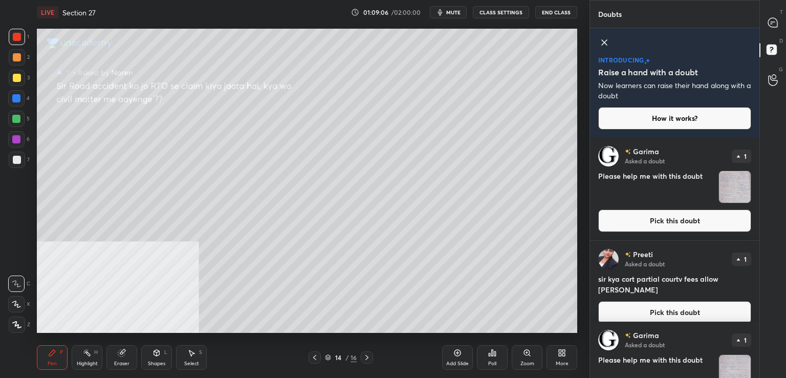
click at [644, 218] on button "Pick this doubt" at bounding box center [674, 220] width 153 height 23
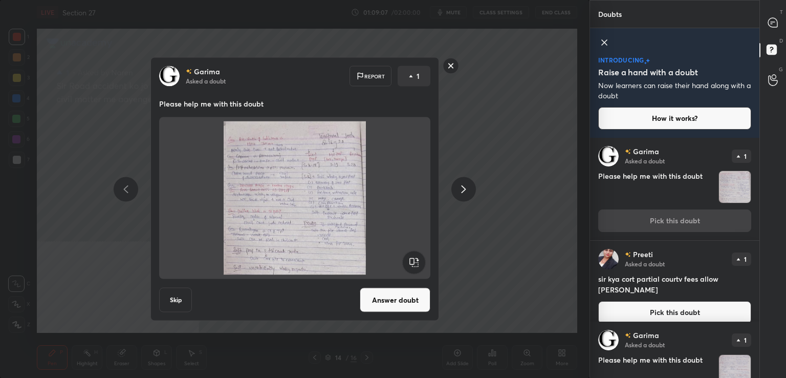
click at [385, 299] on button "Answer doubt" at bounding box center [395, 300] width 71 height 25
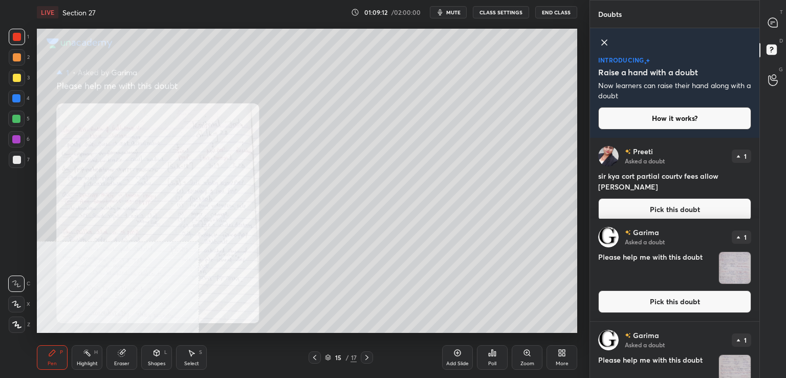
click at [640, 290] on button "Pick this doubt" at bounding box center [674, 301] width 153 height 23
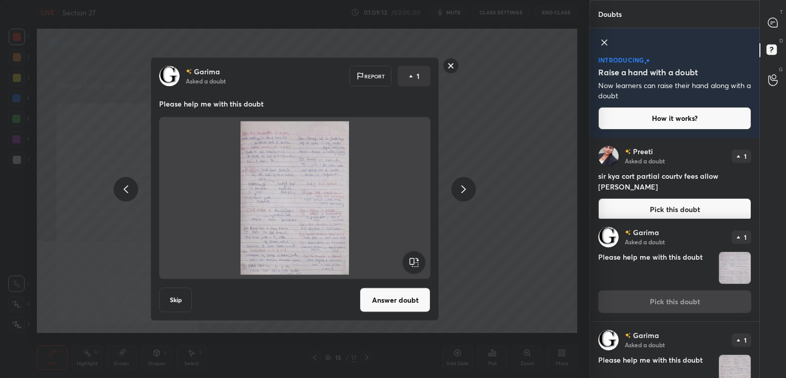
click at [361, 297] on button "Answer doubt" at bounding box center [395, 300] width 71 height 25
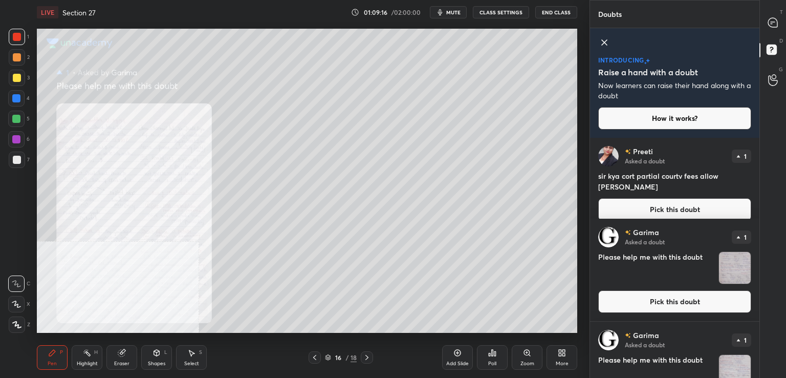
click at [648, 299] on button "Pick this doubt" at bounding box center [674, 301] width 153 height 23
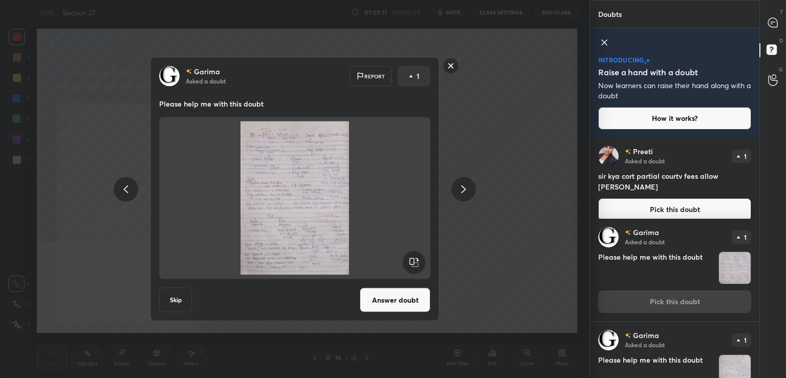
click at [372, 303] on button "Answer doubt" at bounding box center [395, 300] width 71 height 25
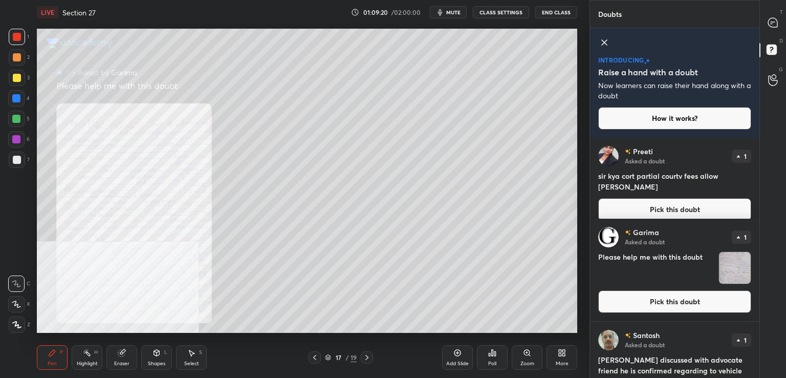
click at [655, 296] on button "Pick this doubt" at bounding box center [674, 301] width 153 height 23
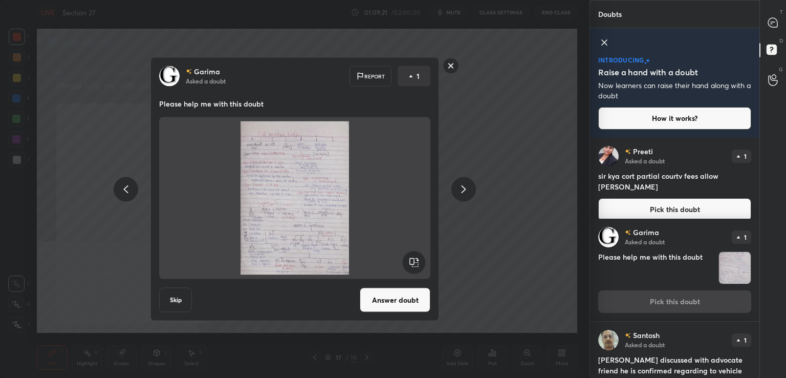
click at [391, 305] on button "Answer doubt" at bounding box center [395, 300] width 71 height 25
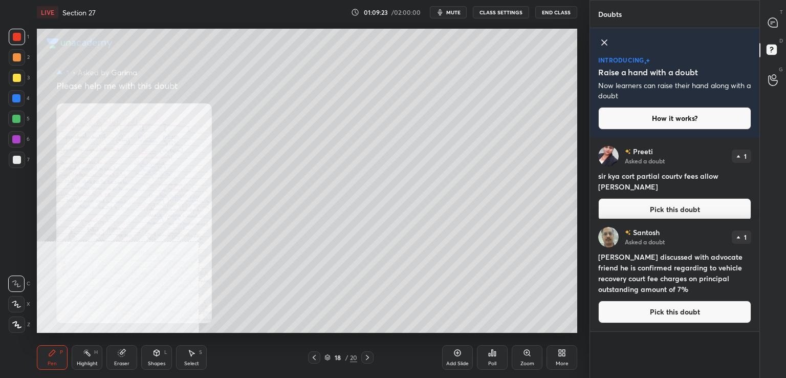
click at [688, 198] on button "Pick this doubt" at bounding box center [674, 209] width 153 height 23
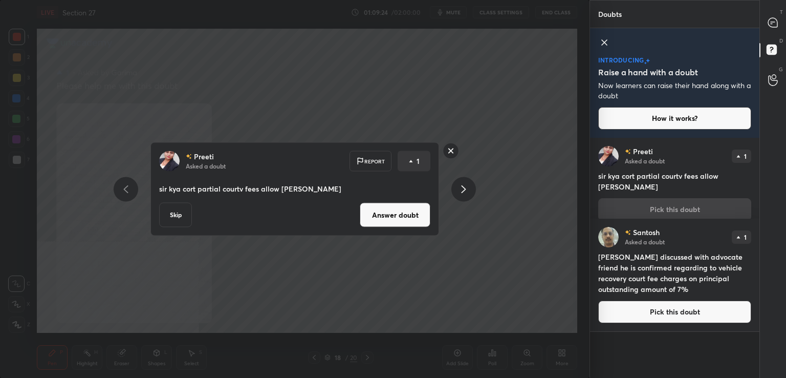
click at [401, 222] on button "Answer doubt" at bounding box center [395, 215] width 71 height 25
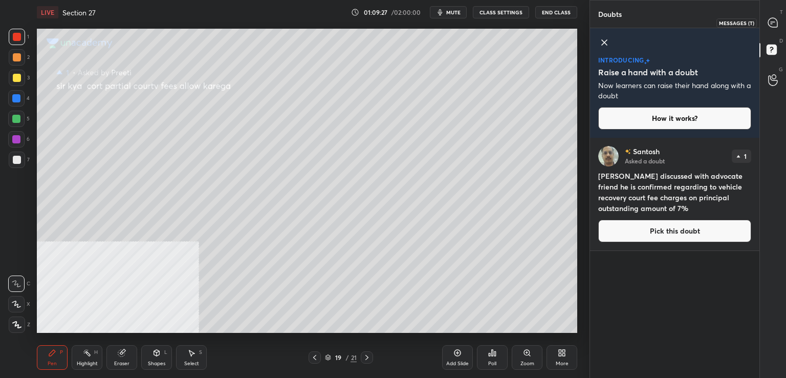
click at [775, 18] on icon at bounding box center [772, 22] width 9 height 9
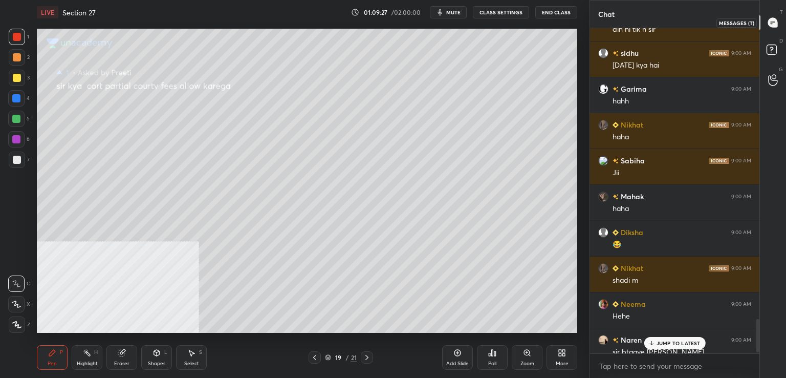
scroll to position [322, 166]
click at [669, 338] on div "JUMP TO LATEST" at bounding box center [674, 343] width 61 height 12
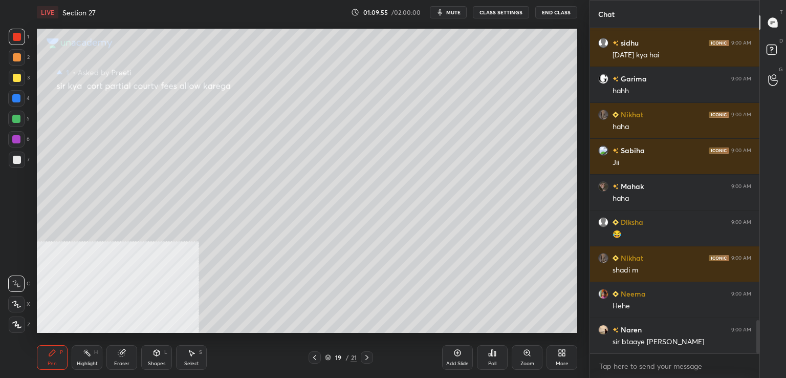
scroll to position [2903, 0]
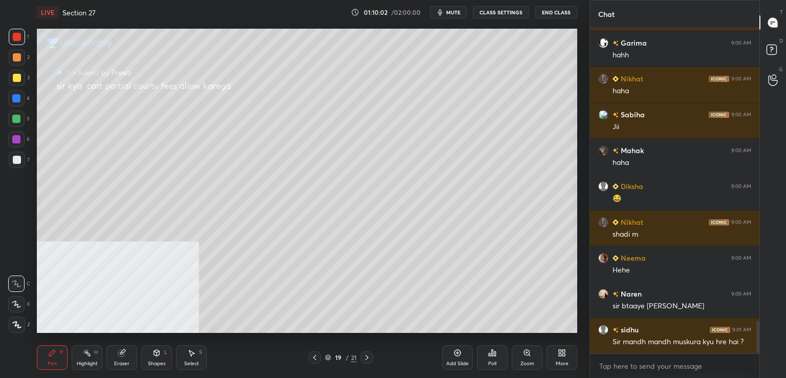
click at [315, 356] on icon at bounding box center [314, 357] width 3 height 5
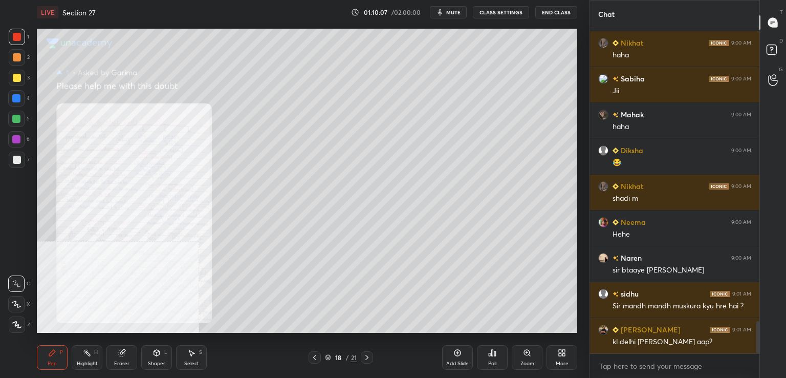
scroll to position [4, 3]
click at [525, 353] on icon at bounding box center [527, 353] width 6 height 6
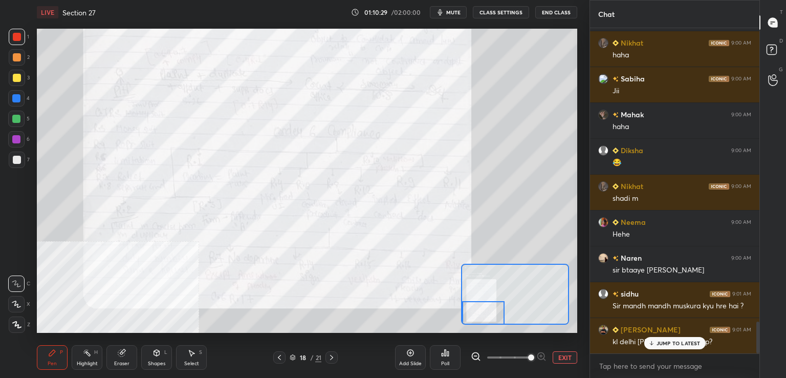
scroll to position [2938, 0]
click at [285, 355] on div at bounding box center [279, 357] width 12 height 12
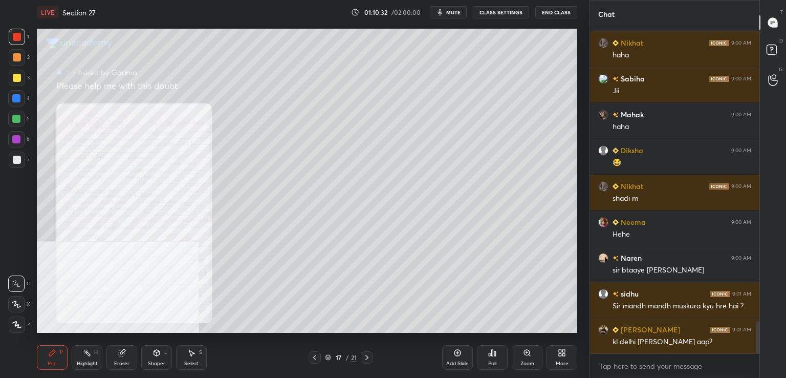
click at [523, 352] on icon at bounding box center [527, 353] width 8 height 8
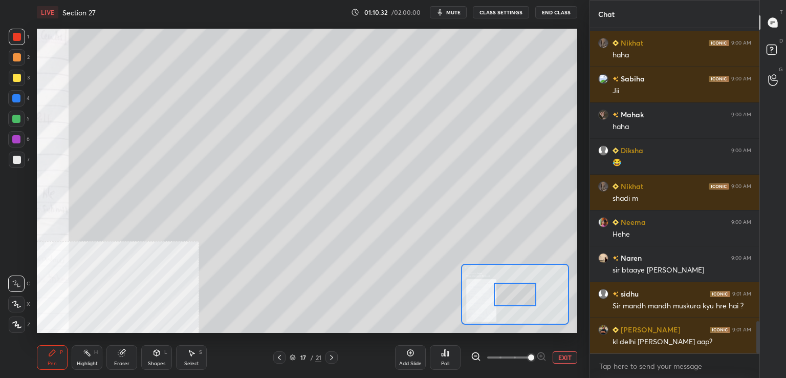
scroll to position [2974, 0]
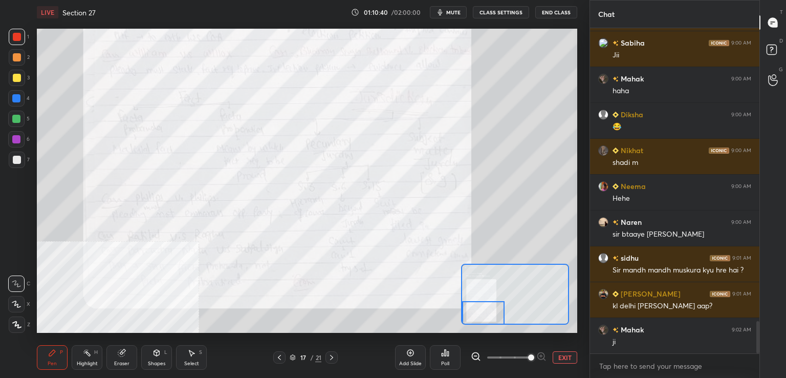
click at [280, 357] on icon at bounding box center [279, 357] width 8 height 8
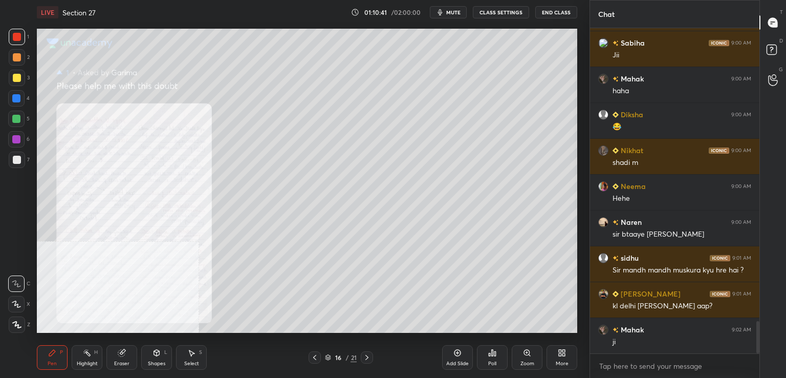
click at [528, 353] on icon at bounding box center [527, 353] width 6 height 6
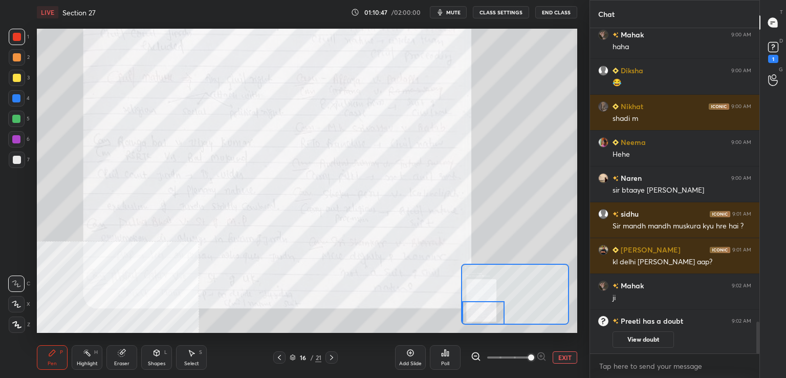
click at [288, 359] on div "16 / 21" at bounding box center [305, 357] width 64 height 12
click at [280, 358] on icon at bounding box center [279, 357] width 8 height 8
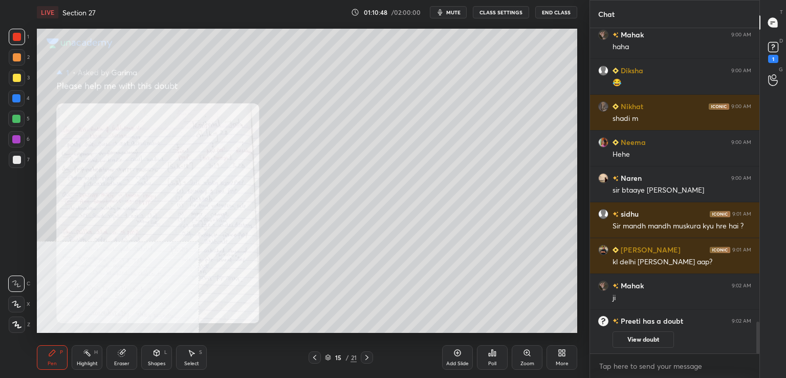
click at [281, 358] on div "15 / 21" at bounding box center [340, 357] width 203 height 12
click at [312, 357] on icon at bounding box center [315, 357] width 8 height 8
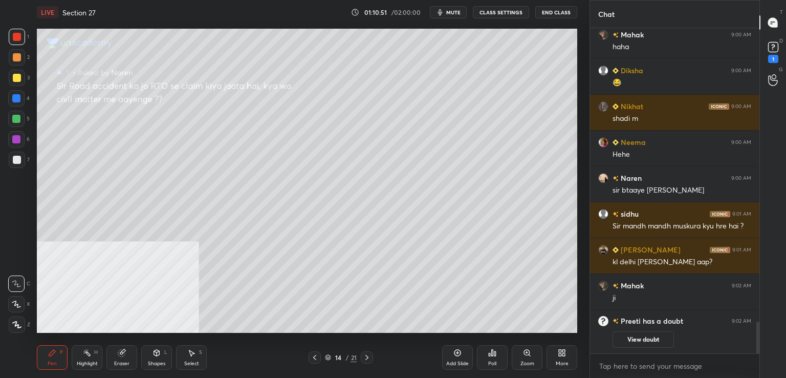
click at [786, 46] on div "D Doubts (D) 1" at bounding box center [773, 51] width 26 height 29
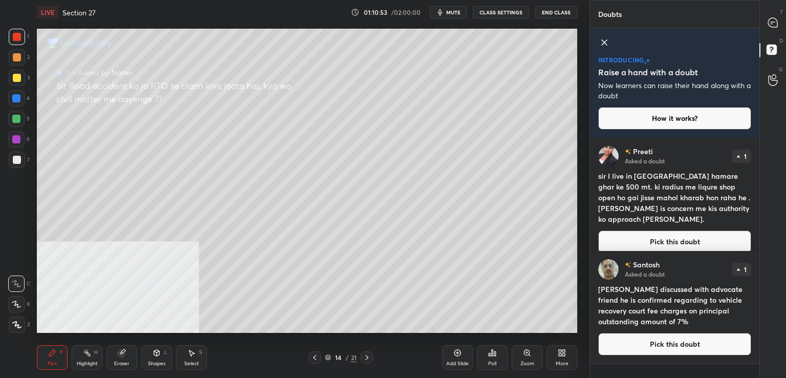
click at [623, 230] on button "Pick this doubt" at bounding box center [674, 241] width 153 height 23
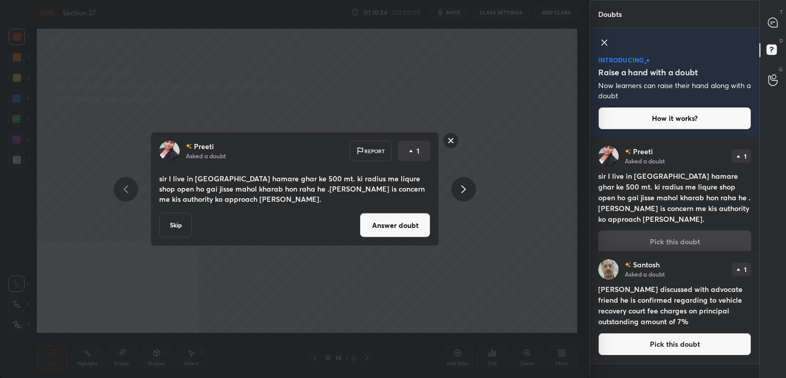
click at [411, 225] on button "Answer doubt" at bounding box center [395, 225] width 71 height 25
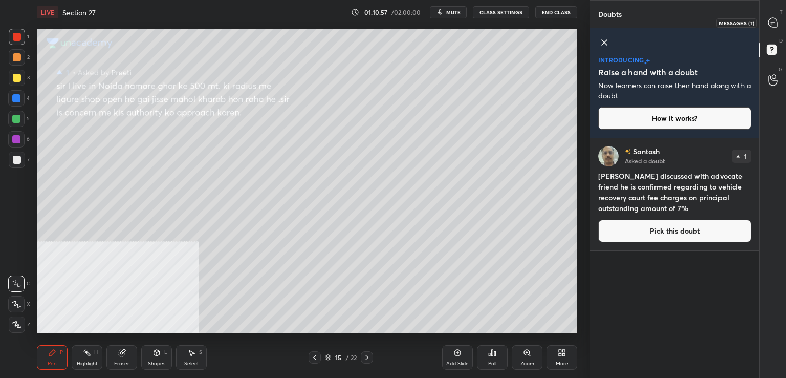
click at [774, 17] on icon at bounding box center [773, 22] width 11 height 11
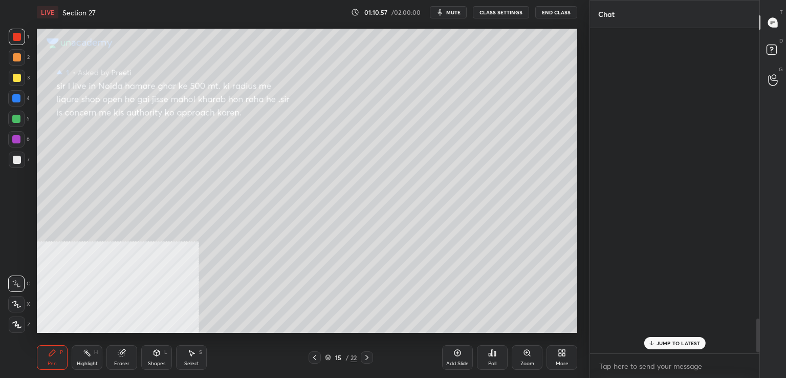
scroll to position [322, 166]
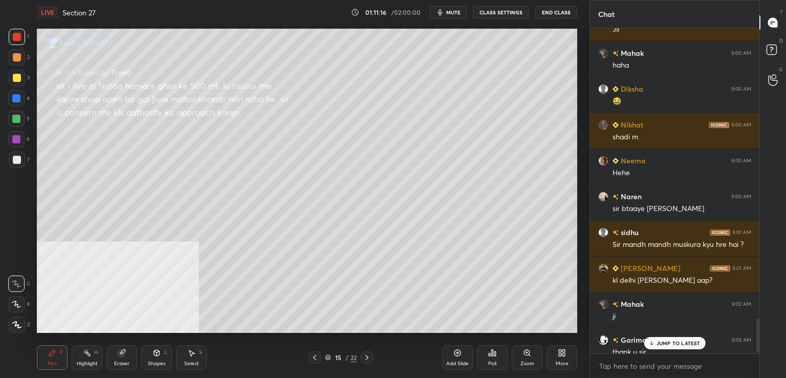
click at [659, 342] on p "JUMP TO LATEST" at bounding box center [679, 343] width 44 height 6
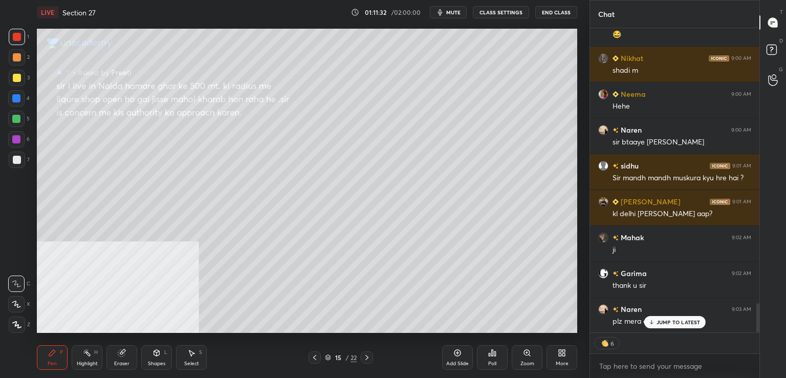
scroll to position [2872, 0]
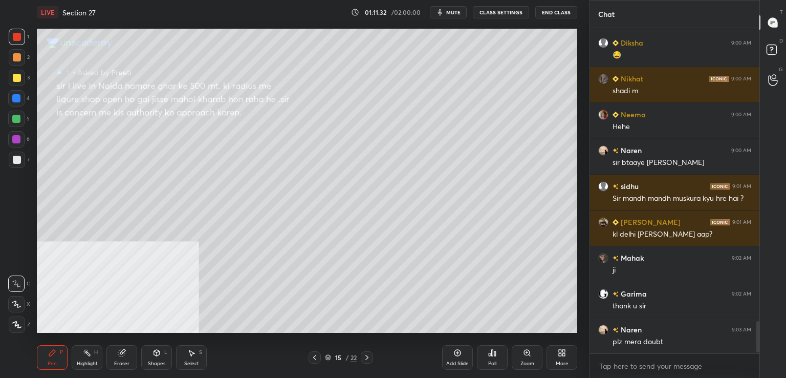
click at [661, 321] on div "Ruby 8:59 AM Ji Fauziya 8:59 AM yes sir Rishab 8:59 AM Ji sir Naren 8:59 AM ji …" at bounding box center [674, 190] width 169 height 325
click at [768, 46] on rect at bounding box center [772, 50] width 10 height 10
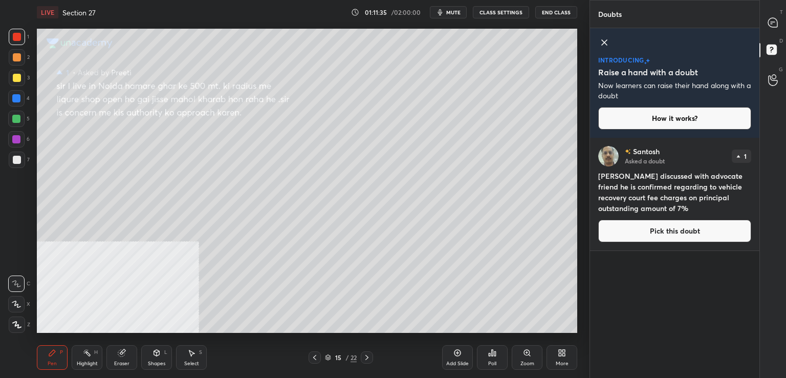
click at [641, 222] on button "Pick this doubt" at bounding box center [674, 231] width 153 height 23
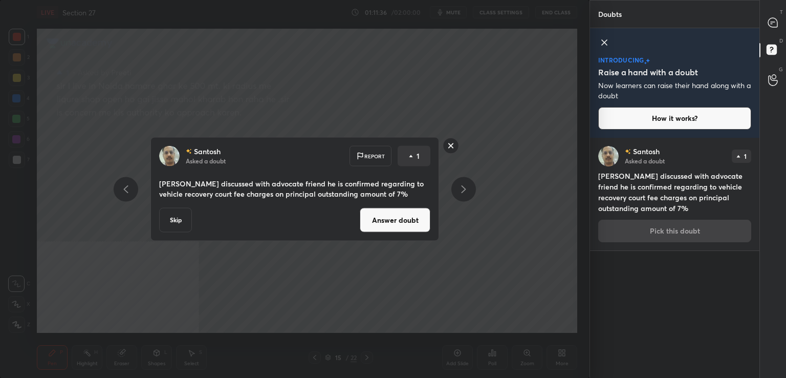
click at [394, 220] on button "Answer doubt" at bounding box center [395, 220] width 71 height 25
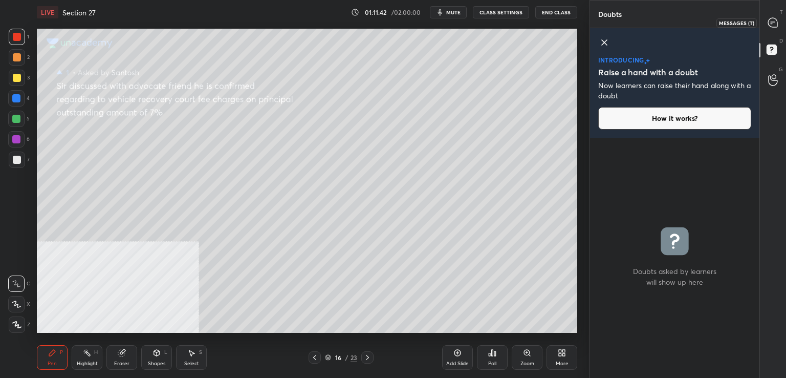
click at [769, 20] on icon at bounding box center [772, 22] width 9 height 9
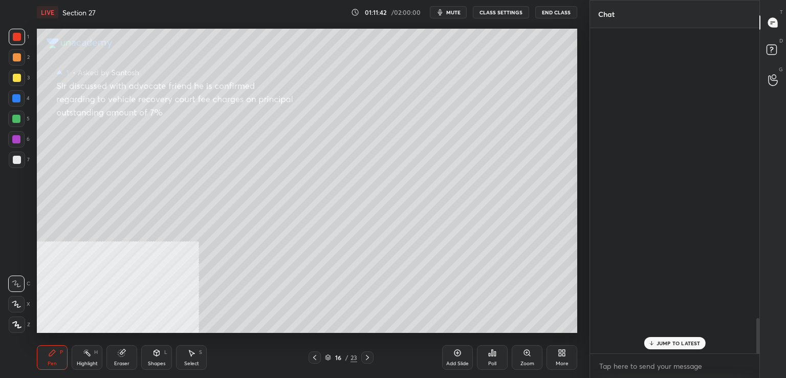
scroll to position [322, 166]
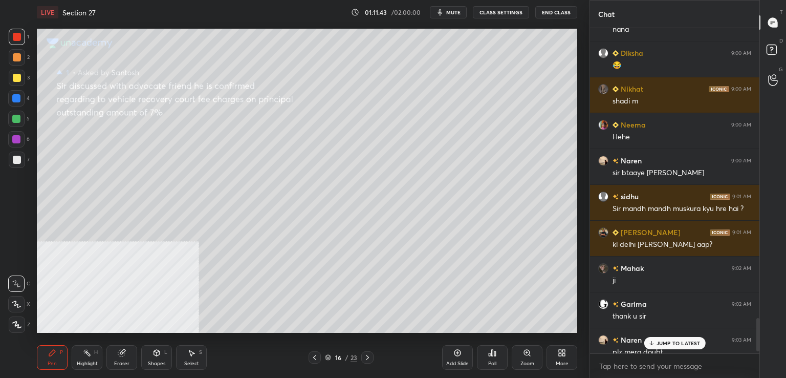
click at [667, 338] on div "JUMP TO LATEST" at bounding box center [674, 343] width 61 height 12
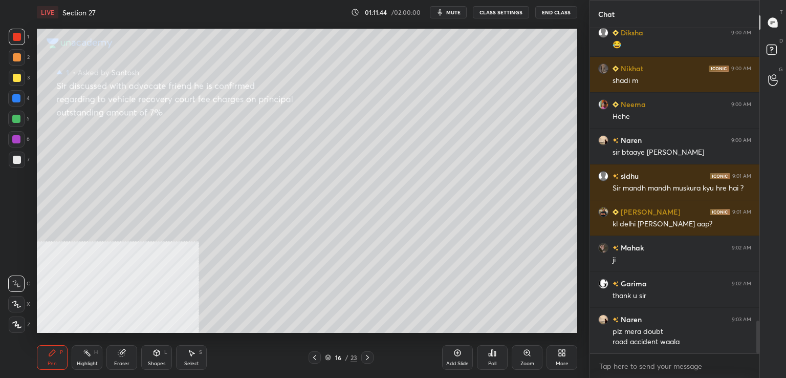
scroll to position [2892, 0]
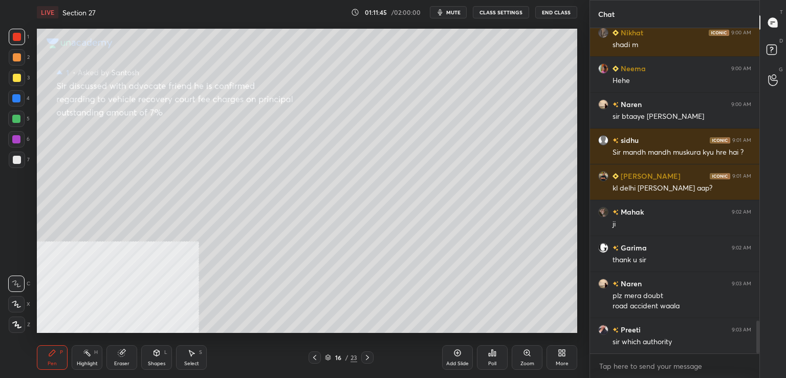
click at [313, 356] on icon at bounding box center [315, 357] width 8 height 8
click at [314, 357] on icon at bounding box center [314, 357] width 3 height 5
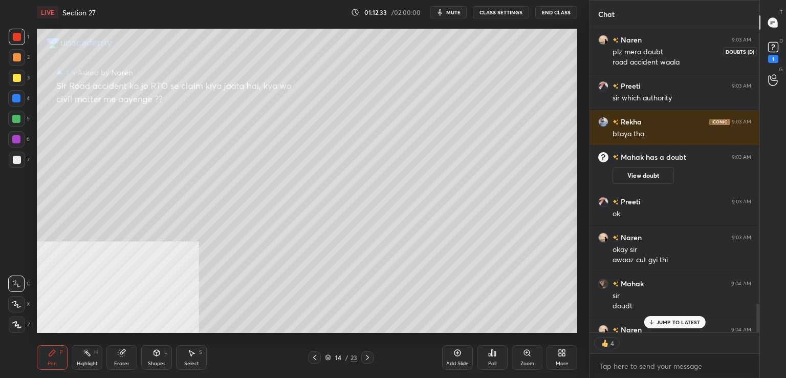
scroll to position [2927, 0]
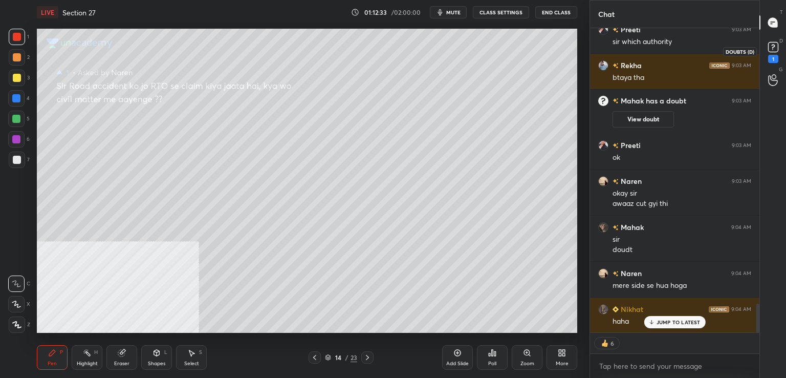
click at [771, 55] on div "1" at bounding box center [773, 59] width 10 height 8
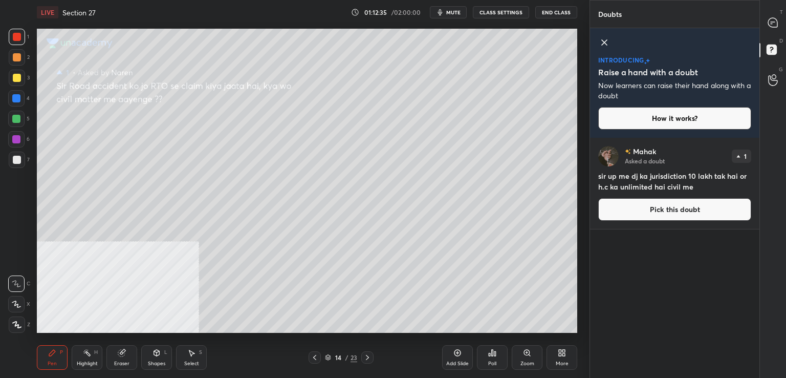
click at [622, 212] on button "Pick this doubt" at bounding box center [674, 209] width 153 height 23
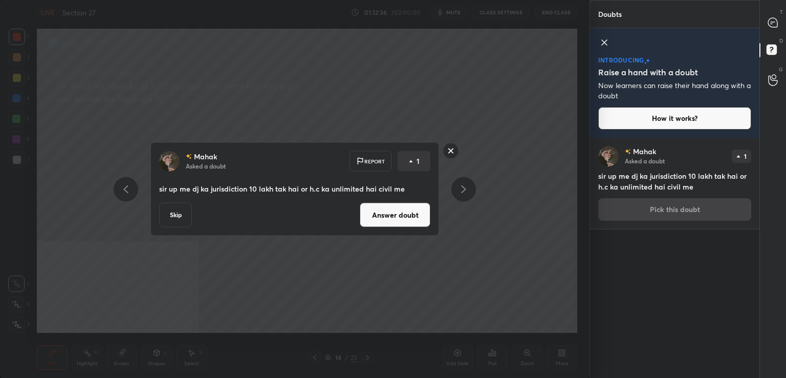
click at [362, 220] on button "Answer doubt" at bounding box center [395, 215] width 71 height 25
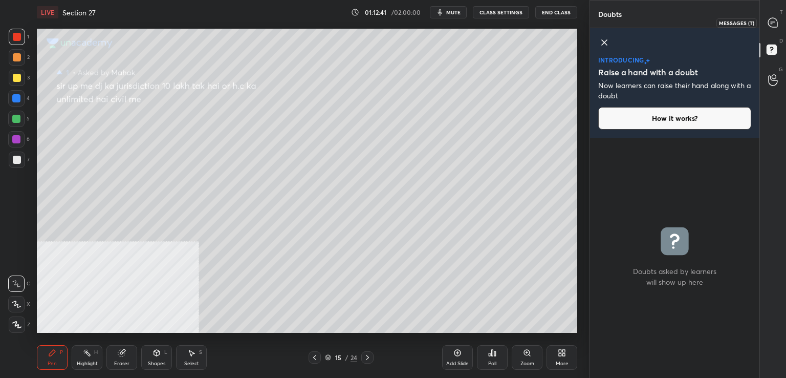
click at [773, 22] on icon at bounding box center [773, 22] width 4 height 0
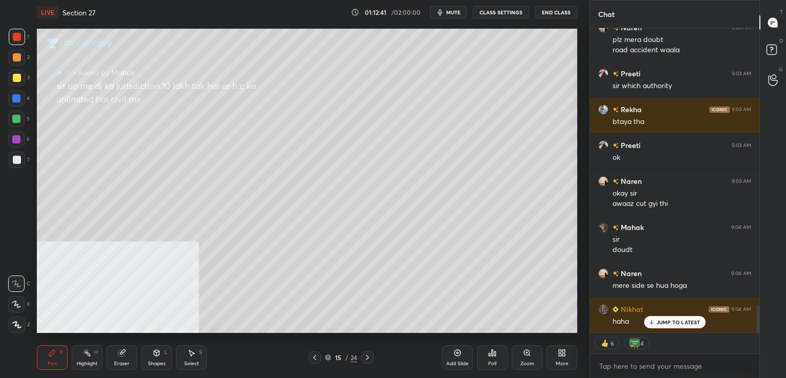
scroll to position [301, 166]
click at [656, 321] on div "JUMP TO LATEST" at bounding box center [674, 322] width 61 height 12
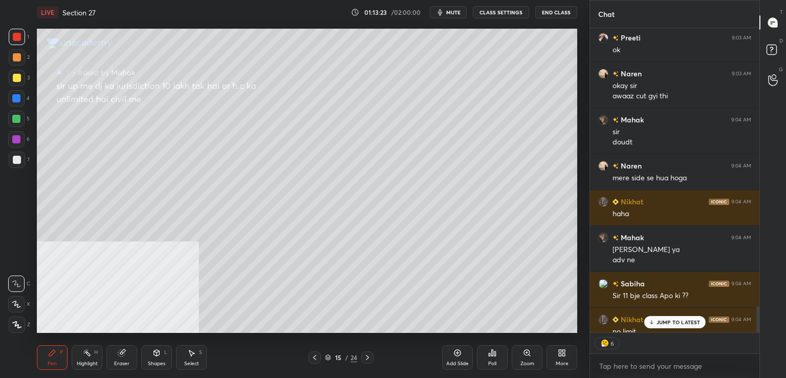
scroll to position [3271, 0]
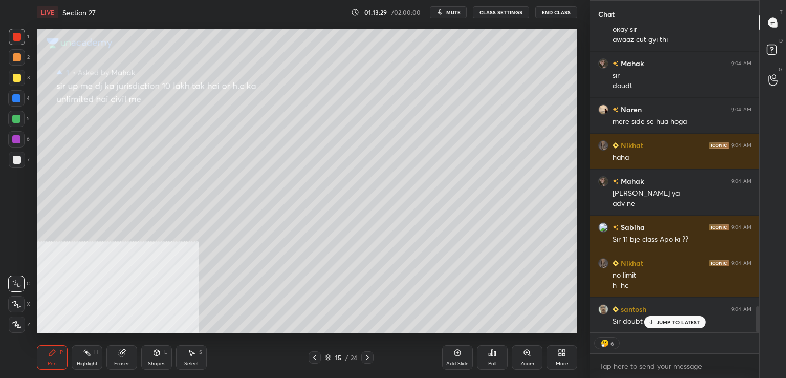
click at [368, 358] on icon at bounding box center [367, 357] width 8 height 8
click at [369, 355] on icon at bounding box center [367, 357] width 8 height 8
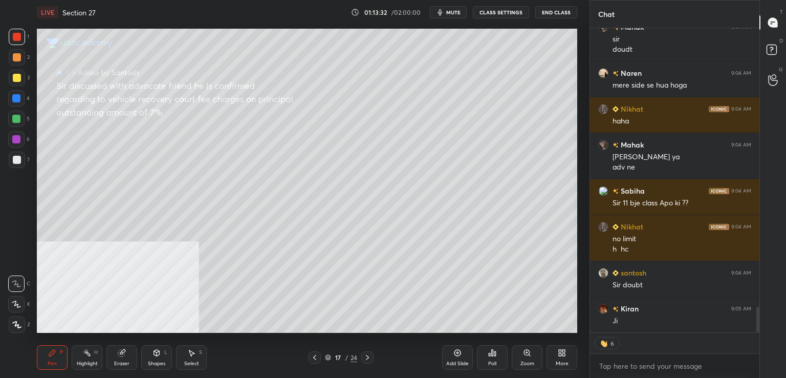
scroll to position [3343, 0]
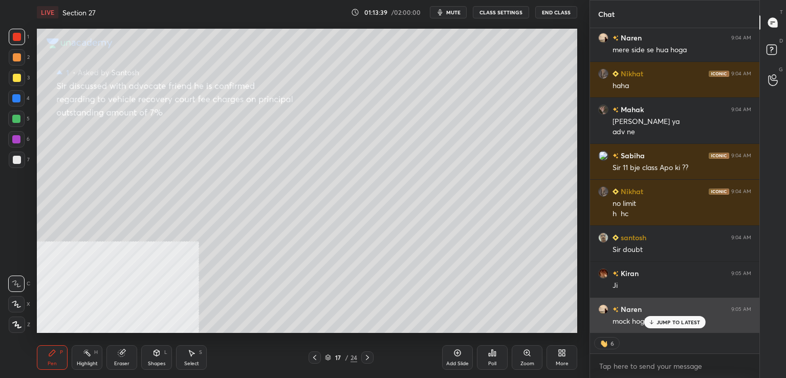
click at [665, 322] on p "JUMP TO LATEST" at bounding box center [679, 322] width 44 height 6
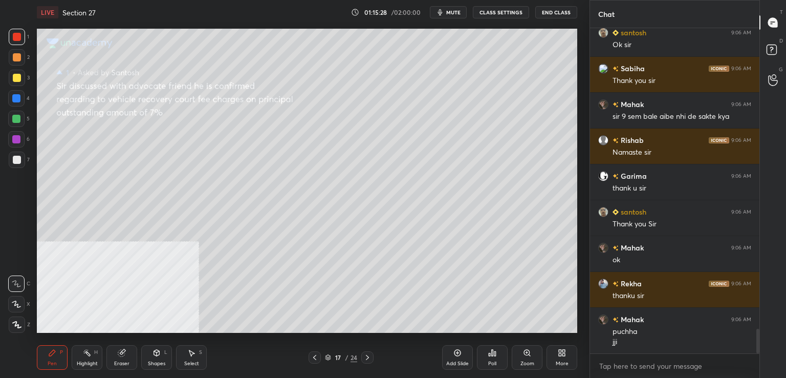
scroll to position [3977, 0]
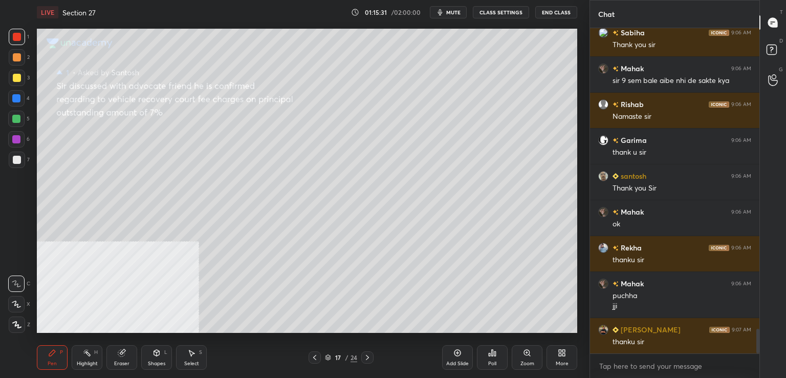
click at [563, 11] on button "End Class" at bounding box center [556, 12] width 42 height 12
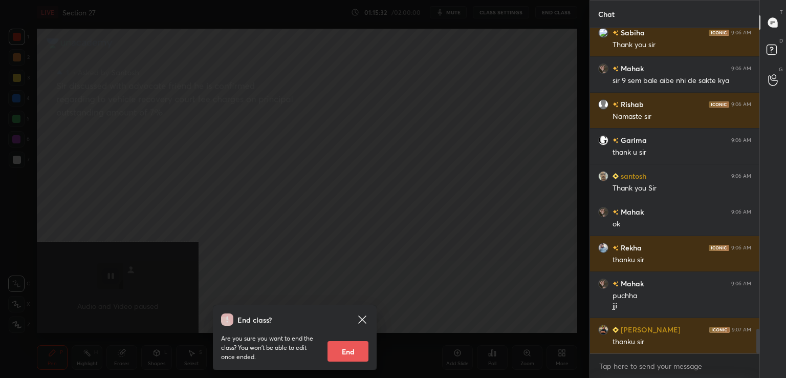
click at [349, 349] on button "End" at bounding box center [348, 351] width 41 height 20
type textarea "x"
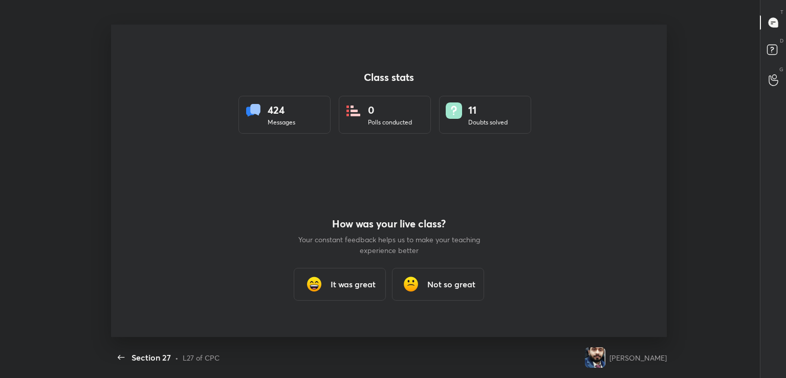
scroll to position [0, 0]
